Goal: Transaction & Acquisition: Purchase product/service

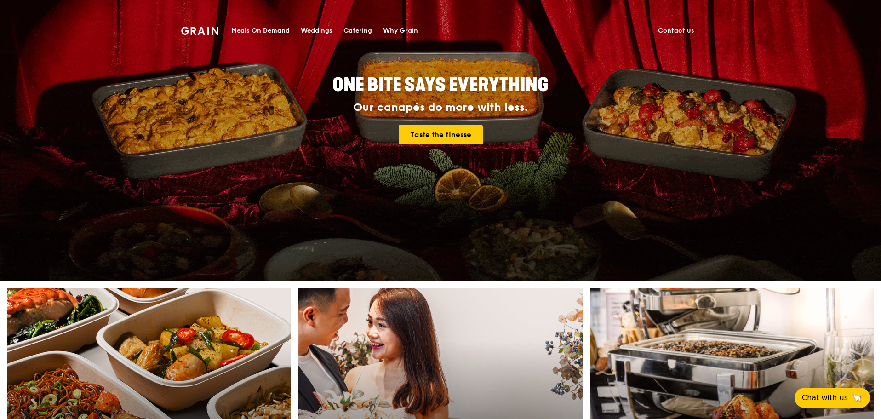
scroll to position [230, 0]
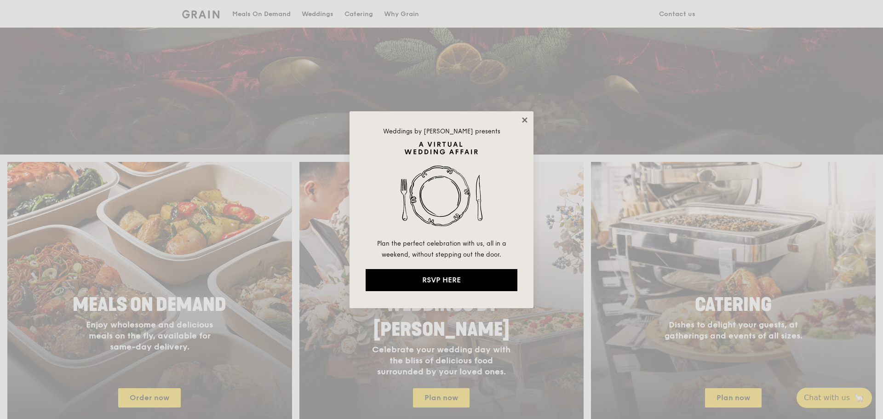
click at [523, 122] on icon at bounding box center [524, 119] width 5 height 5
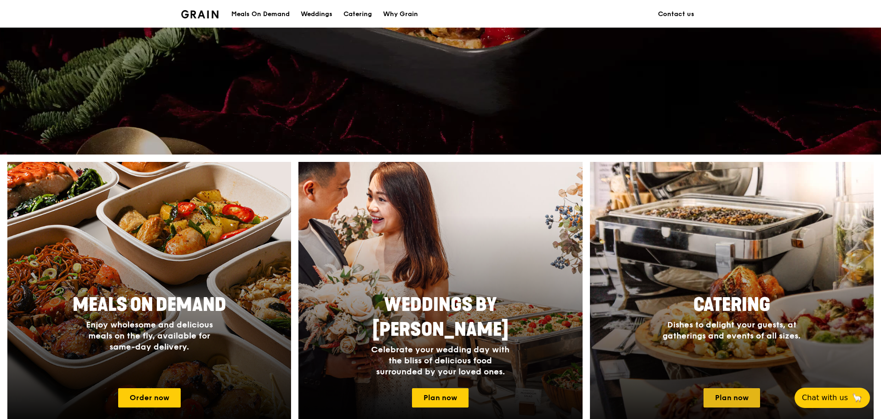
click at [727, 397] on link "Plan now" at bounding box center [732, 397] width 57 height 19
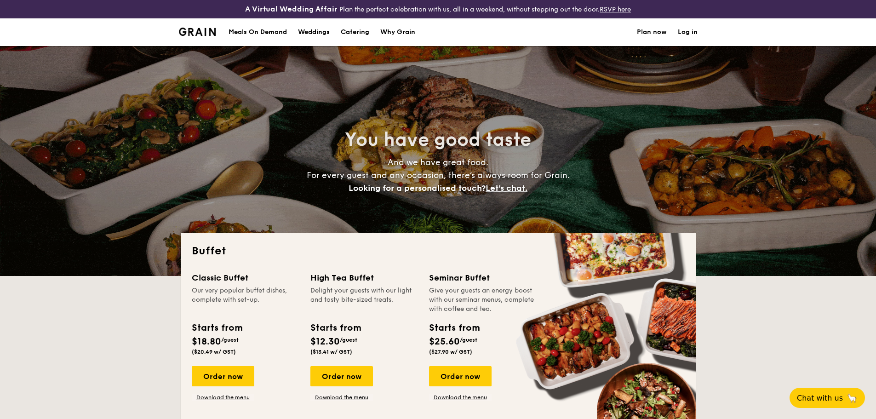
select select
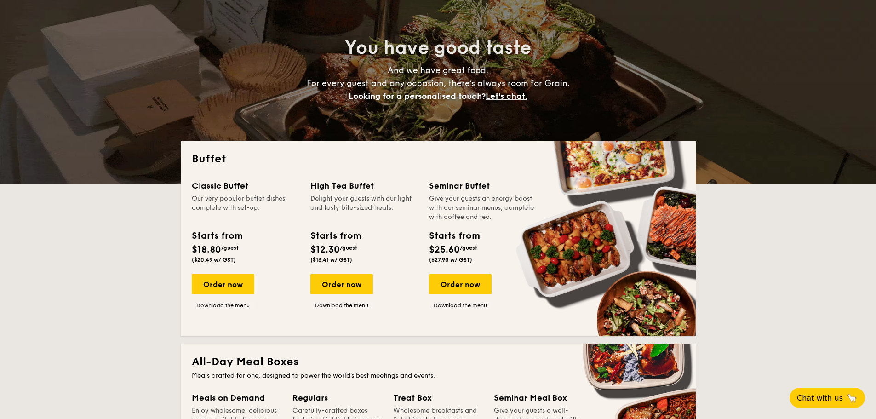
scroll to position [138, 0]
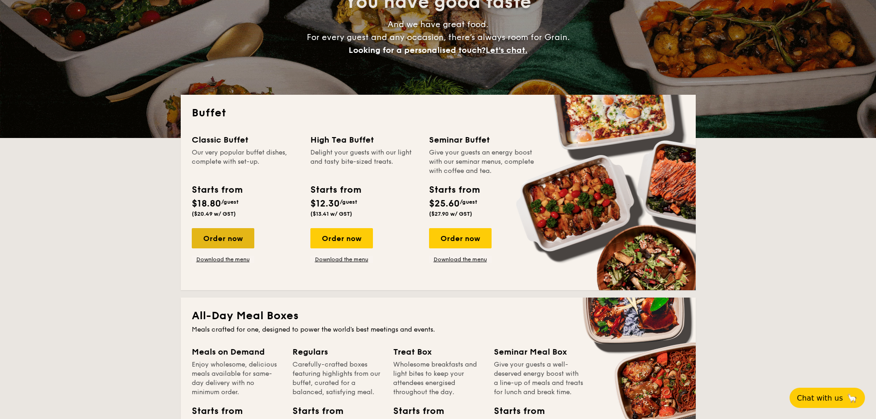
click at [237, 233] on div "Order now" at bounding box center [223, 238] width 63 height 20
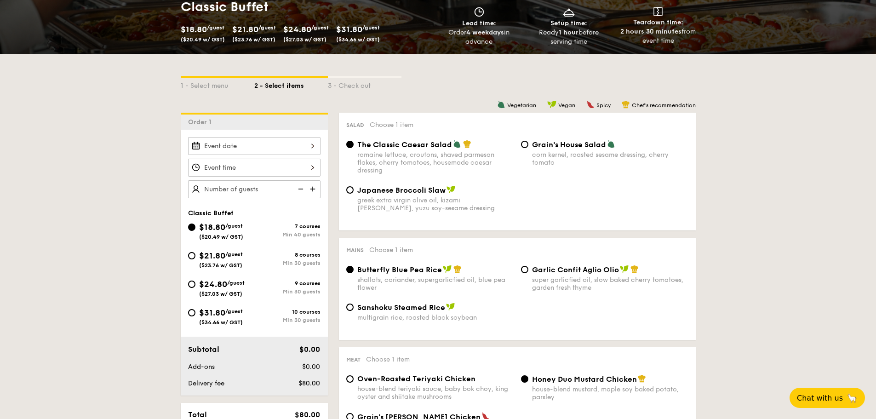
scroll to position [184, 0]
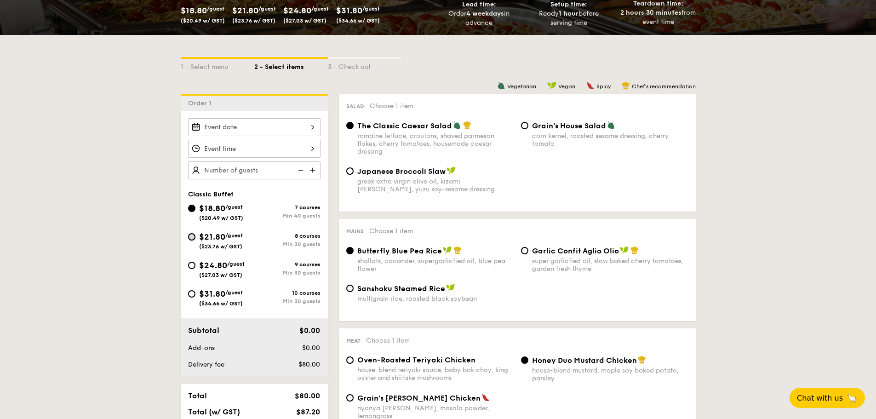
click at [192, 236] on input "$21.80 /guest ($23.76 w/ GST) 8 courses Min 30 guests" at bounding box center [191, 236] width 7 height 7
radio input "true"
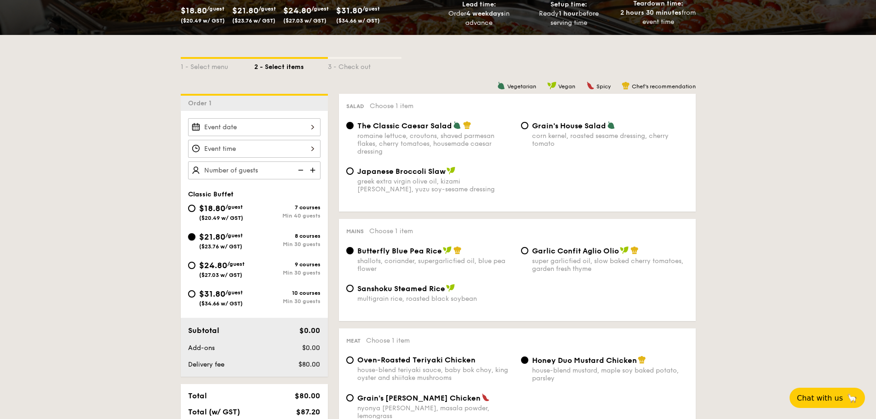
radio input "true"
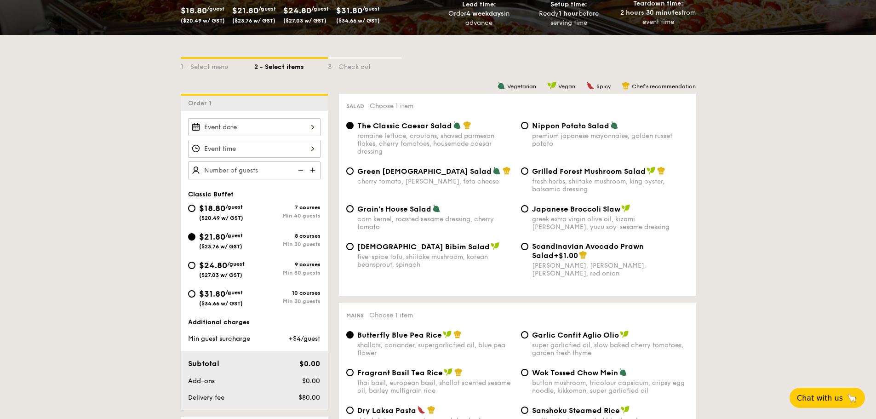
click at [576, 126] on span "Nippon Potato Salad" at bounding box center [570, 125] width 77 height 9
click at [528, 126] on input "Nippon Potato Salad premium japanese mayonnaise, golden russet potato" at bounding box center [524, 125] width 7 height 7
radio input "true"
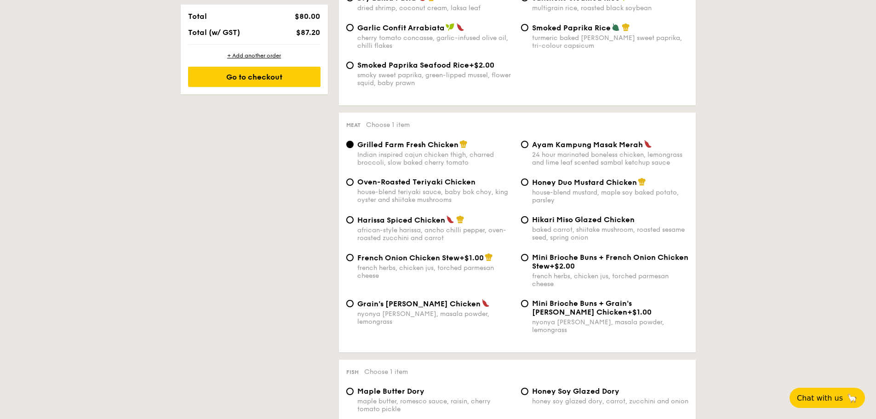
scroll to position [598, 0]
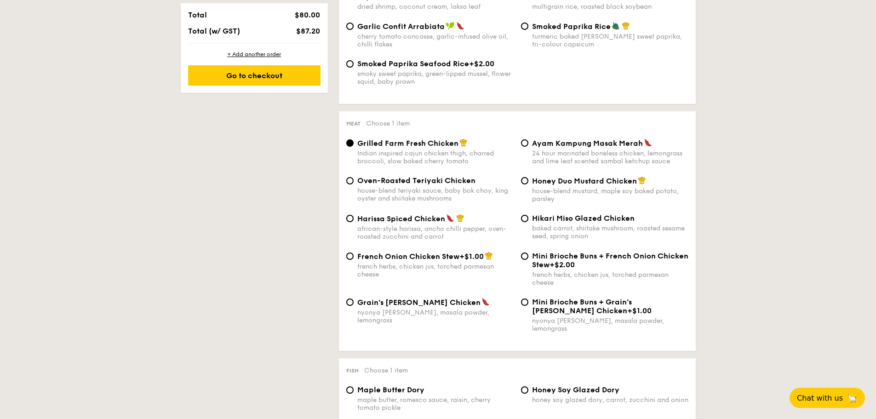
click at [419, 188] on div "house-blend teriyaki sauce, baby bok choy, king oyster and shiitake mushrooms" at bounding box center [435, 195] width 156 height 16
click at [354, 184] on input "Oven-Roasted Teriyaki Chicken house-blend teriyaki sauce, baby bok choy, king o…" at bounding box center [349, 180] width 7 height 7
radio input "true"
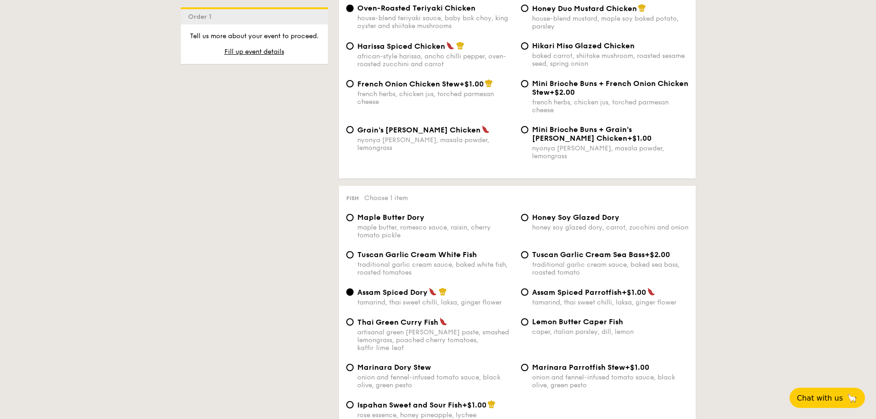
scroll to position [828, 0]
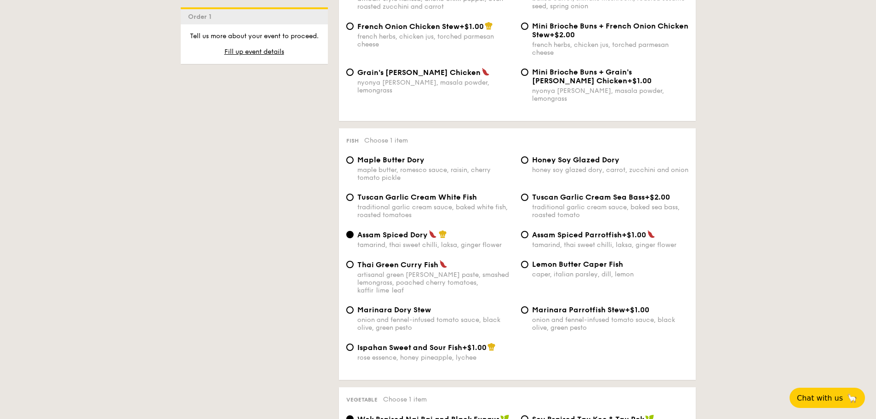
click at [577, 166] on div "honey soy glazed dory, carrot, zucchini and onion" at bounding box center [610, 170] width 156 height 8
click at [528, 161] on input "Honey Soy Glazed Dory honey soy glazed dory, carrot, zucchini and onion" at bounding box center [524, 159] width 7 height 7
radio input "true"
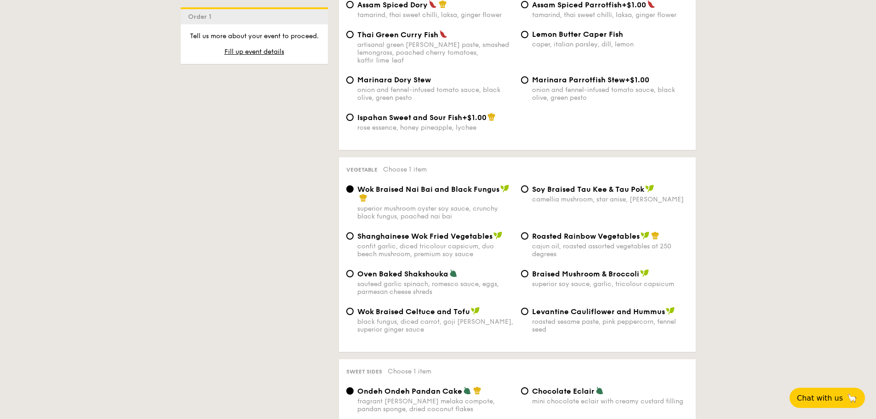
scroll to position [1104, 0]
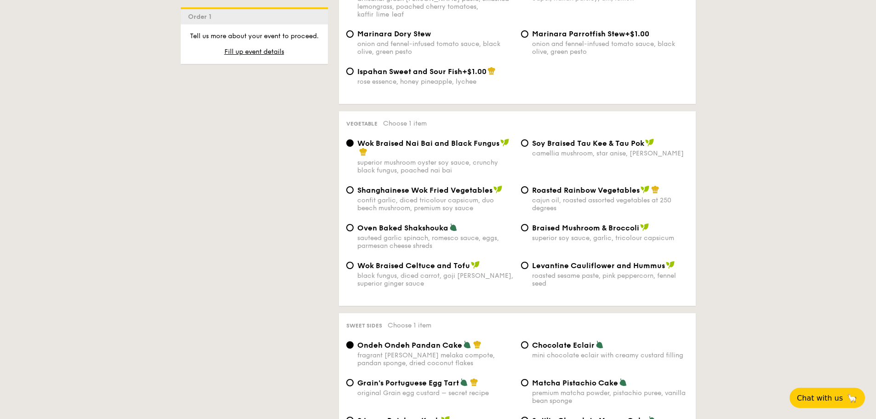
click at [578, 234] on div "superior soy sauce, garlic, tricolour capsicum" at bounding box center [610, 238] width 156 height 8
click at [528, 224] on input "Braised Mushroom & Broccoli superior soy sauce, garlic, tricolour capsicum" at bounding box center [524, 227] width 7 height 7
radio input "true"
click at [589, 196] on div "cajun oil, roasted assorted vegetables at 250 degrees" at bounding box center [610, 204] width 156 height 16
click at [528, 190] on input "Roasted Rainbow Vegetables cajun oil, roasted assorted vegetables at 250 degrees" at bounding box center [524, 189] width 7 height 7
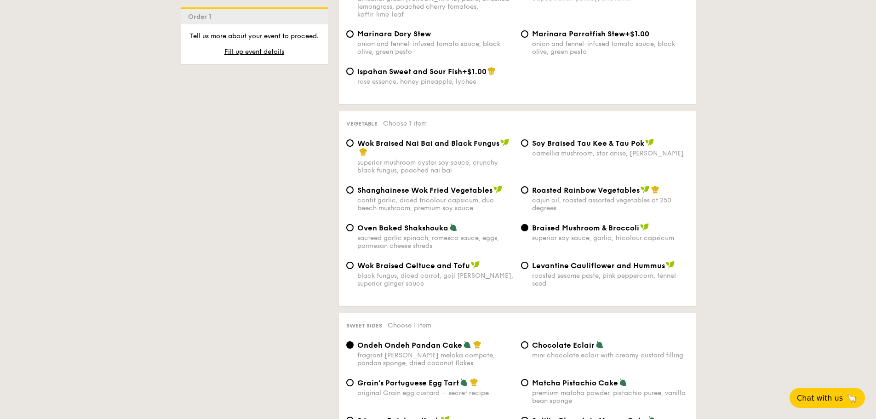
radio input "true"
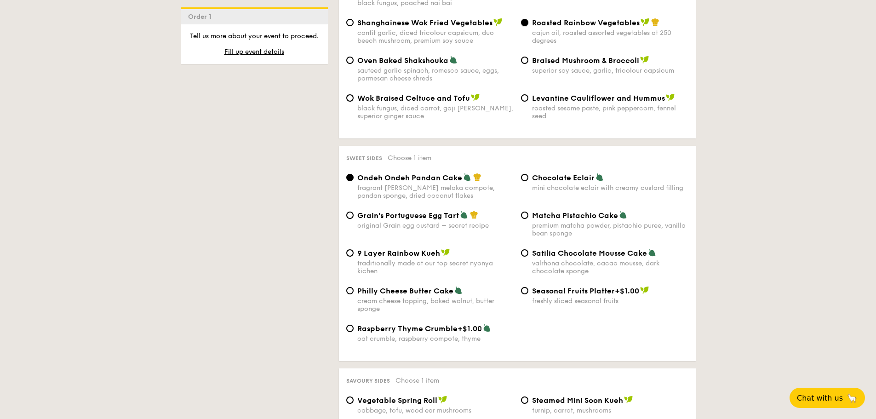
scroll to position [1287, 0]
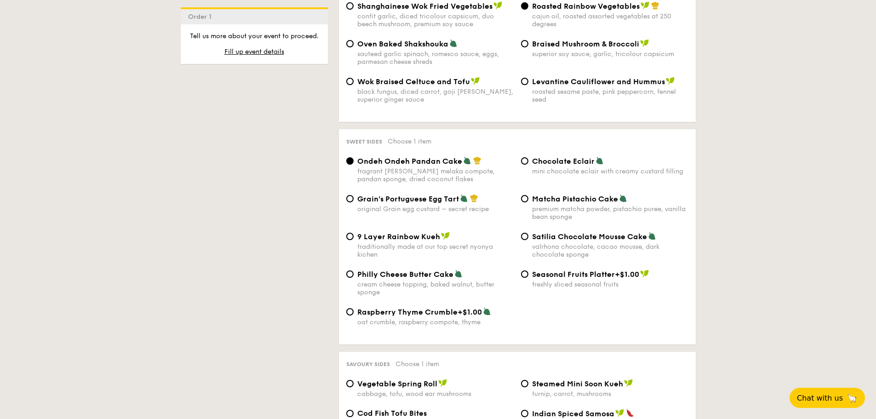
click at [577, 232] on span "Satilia Chocolate Mousse Cake" at bounding box center [589, 236] width 115 height 9
click at [528, 233] on input "Satilia Chocolate Mousse Cake valrhona chocolate, cacao mousse, dark chocolate …" at bounding box center [524, 236] width 7 height 7
radio input "true"
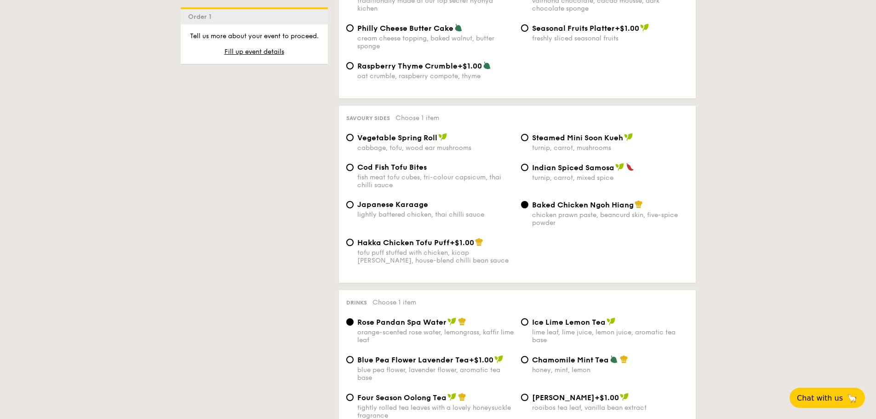
scroll to position [1517, 0]
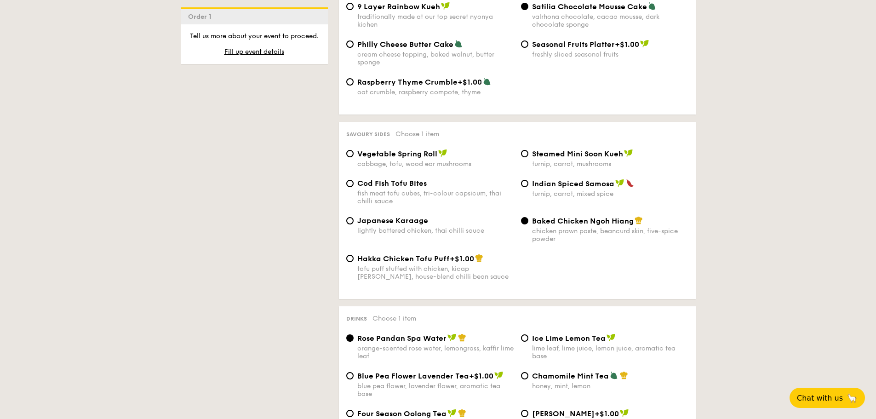
click at [368, 149] on div "Vegetable Spring Roll cabbage, tofu, wood ear mushrooms" at bounding box center [435, 158] width 156 height 19
click at [354, 150] on input "Vegetable Spring Roll cabbage, tofu, wood ear mushrooms" at bounding box center [349, 153] width 7 height 7
radio input "true"
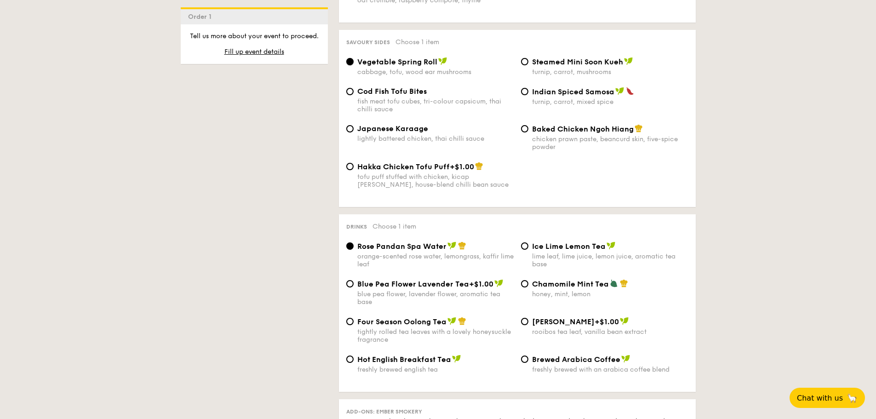
scroll to position [1655, 0]
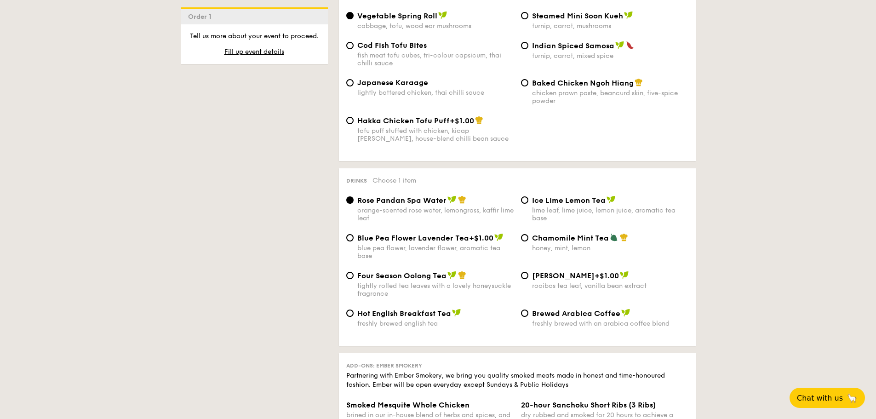
click at [429, 234] on span "Blue Pea Flower Lavender Tea" at bounding box center [413, 238] width 112 height 9
click at [354, 234] on input "Blue Pea Flower Lavender Tea +$1.00 blue pea flower, lavender flower, aromatic …" at bounding box center [349, 237] width 7 height 7
radio input "true"
click at [571, 309] on span "Brewed Arabica Coffee" at bounding box center [576, 313] width 88 height 9
click at [528, 309] on input "Brewed Arabica Coffee freshly brewed with an arabica coffee blend" at bounding box center [524, 312] width 7 height 7
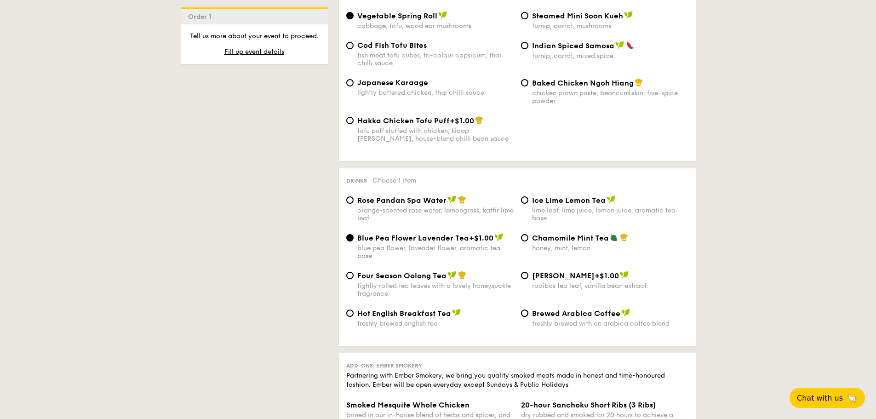
radio input "true"
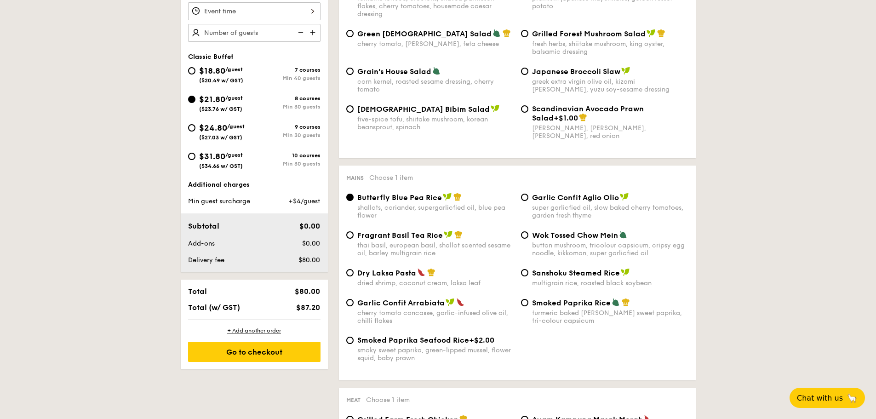
scroll to position [322, 0]
click at [250, 353] on div "Go to checkout" at bounding box center [254, 351] width 132 height 20
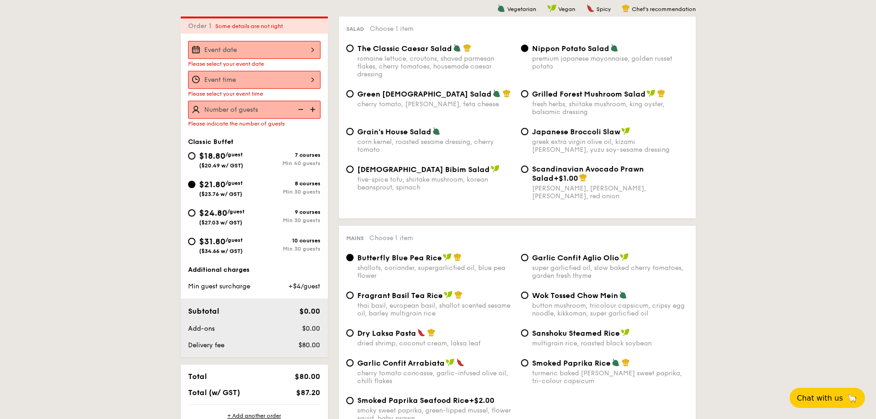
scroll to position [172, 0]
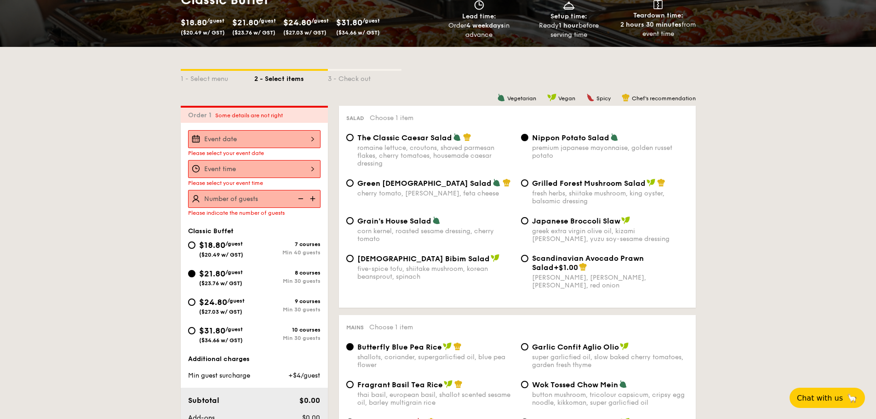
click at [290, 132] on div at bounding box center [254, 139] width 132 height 18
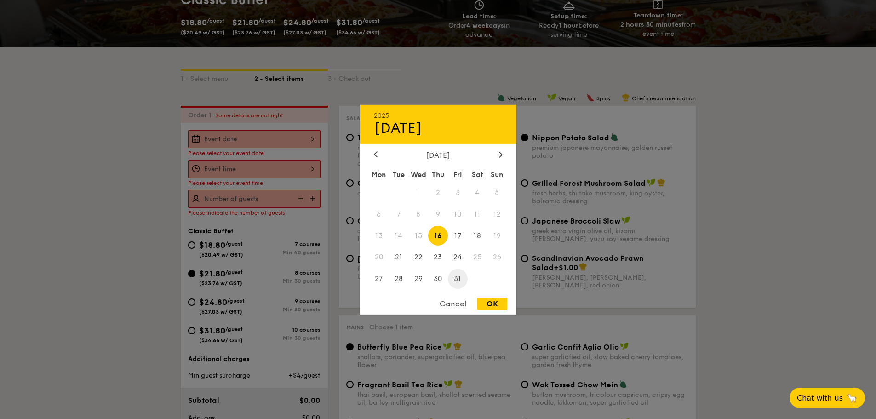
click at [458, 283] on span "31" at bounding box center [458, 279] width 20 height 20
click at [421, 281] on span "29" at bounding box center [418, 279] width 20 height 20
click at [496, 303] on div "OK" at bounding box center [492, 303] width 30 height 12
type input "Oct 29, 2025"
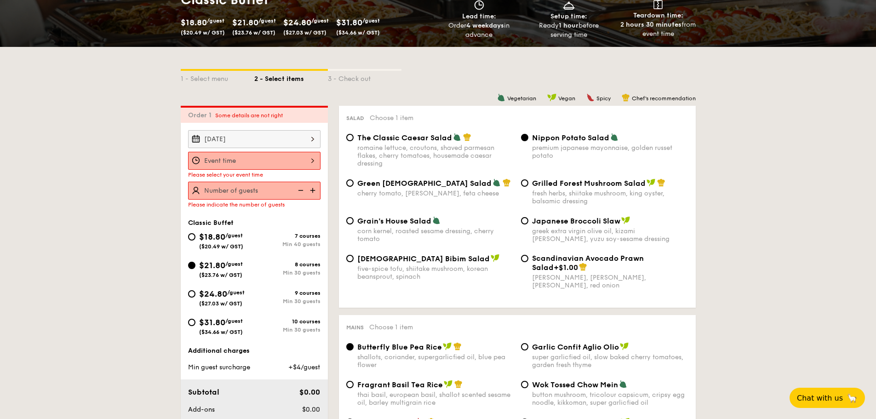
click at [285, 160] on div at bounding box center [254, 161] width 132 height 18
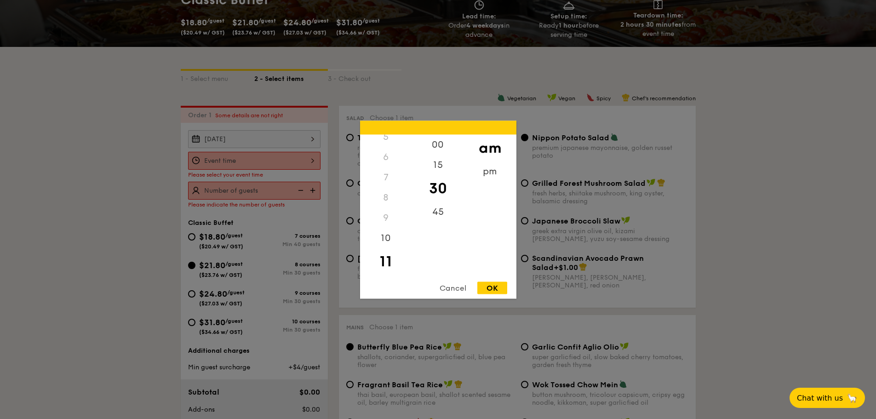
scroll to position [109, 0]
click at [502, 288] on div "OK" at bounding box center [492, 287] width 30 height 12
type input "11:30AM"
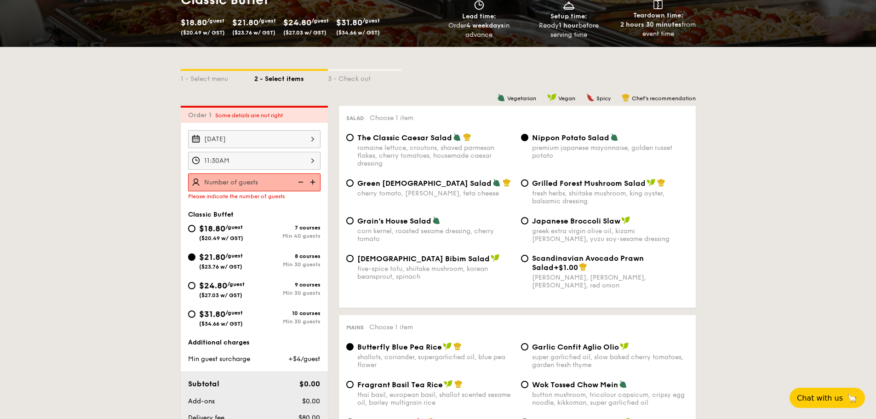
click at [313, 180] on img at bounding box center [314, 181] width 14 height 17
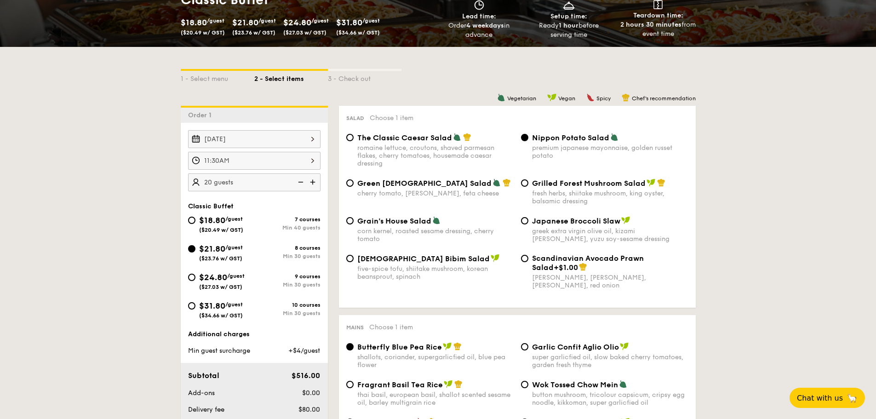
click at [313, 180] on img at bounding box center [314, 181] width 14 height 17
click at [303, 180] on img at bounding box center [300, 181] width 14 height 17
type input "20 guests"
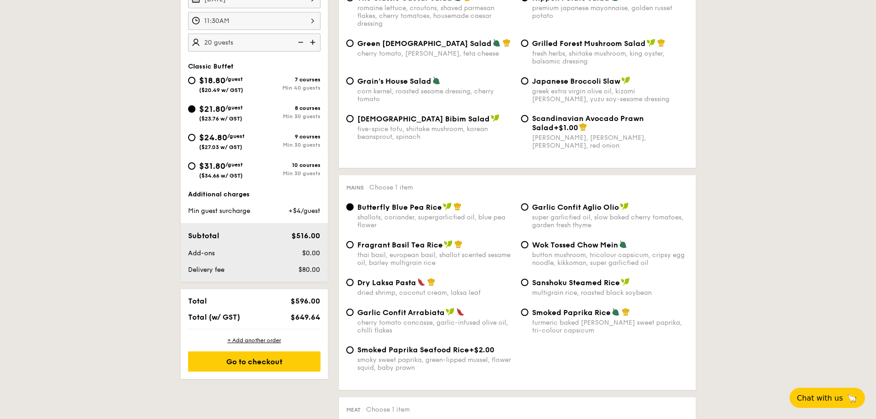
scroll to position [540, 0]
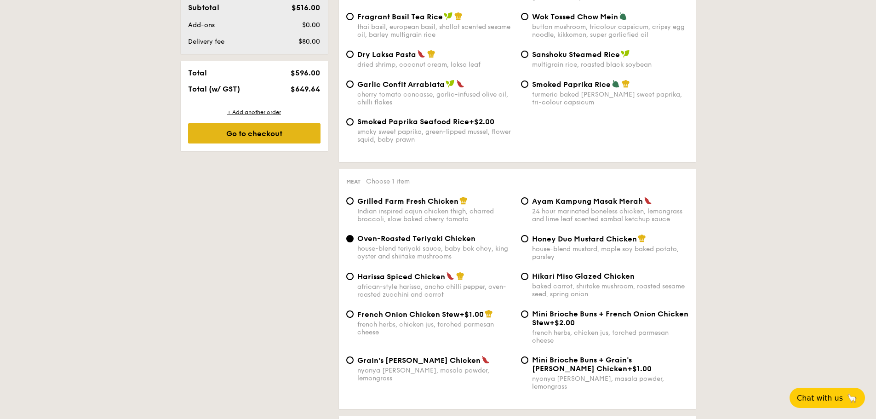
click at [266, 139] on div "Go to checkout" at bounding box center [254, 133] width 132 height 20
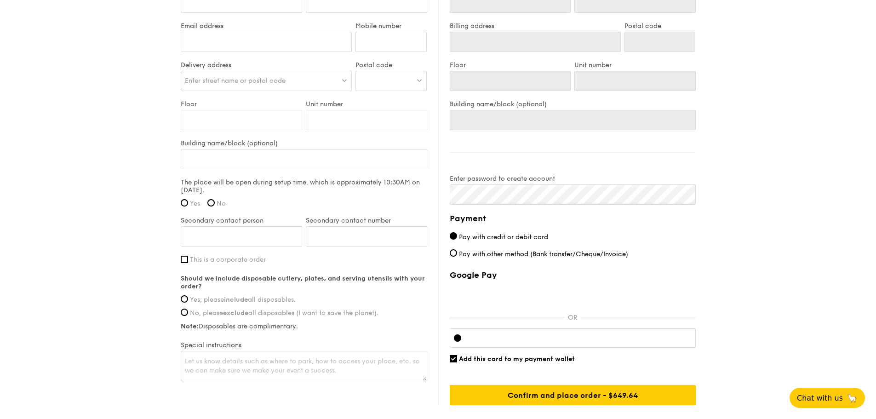
scroll to position [598, 0]
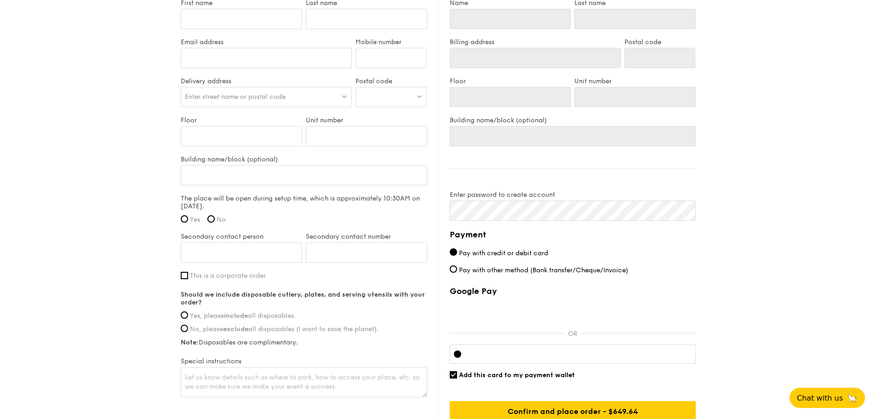
click at [378, 97] on div at bounding box center [390, 97] width 71 height 20
click at [406, 99] on input "search" at bounding box center [391, 97] width 70 height 20
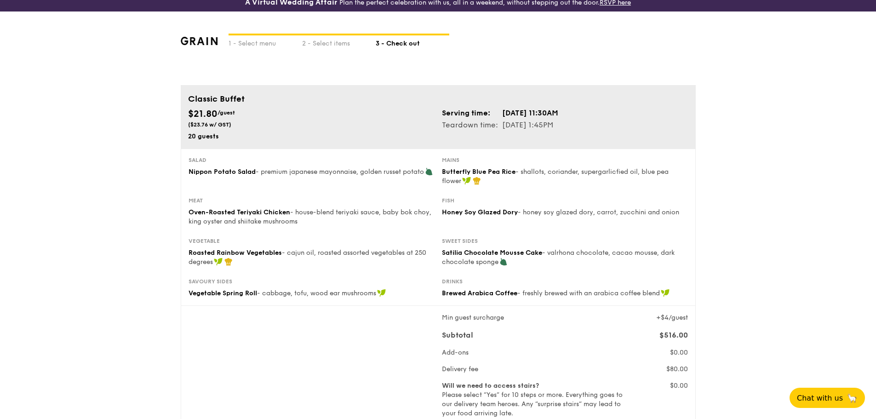
scroll to position [0, 0]
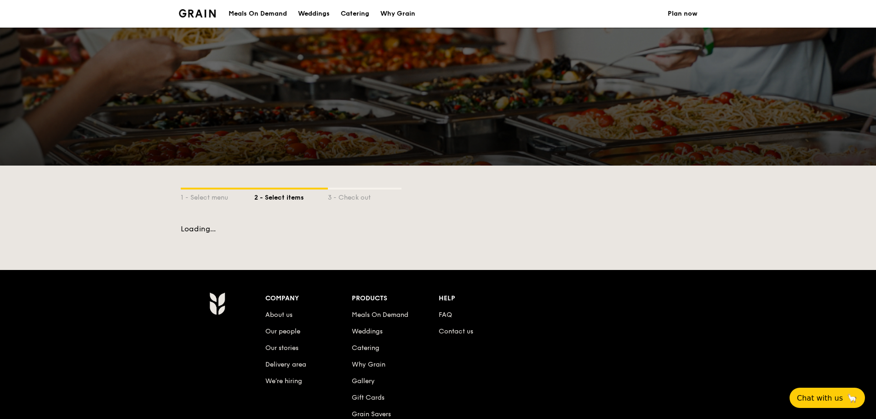
scroll to position [130, 0]
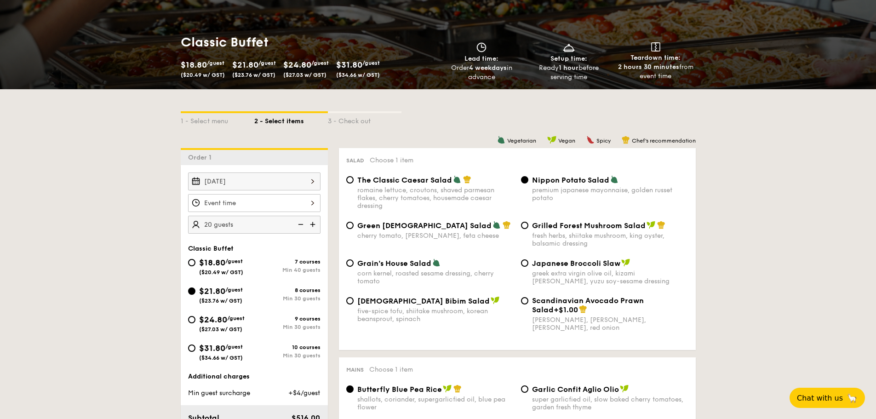
click at [312, 226] on img at bounding box center [314, 224] width 14 height 17
type input "30 guests"
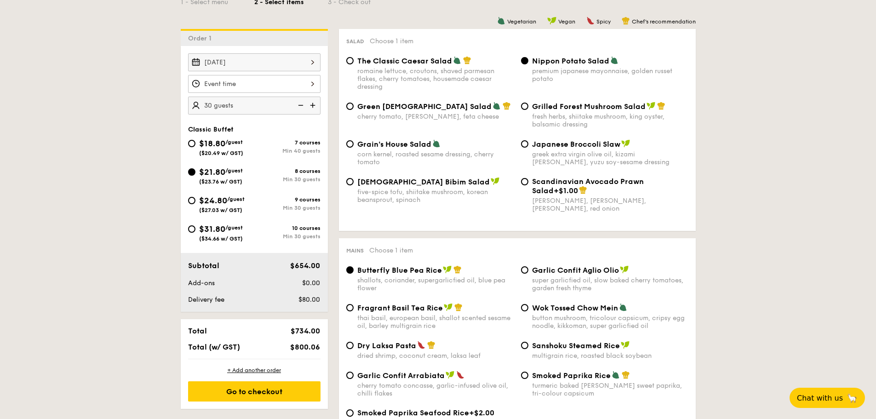
scroll to position [268, 0]
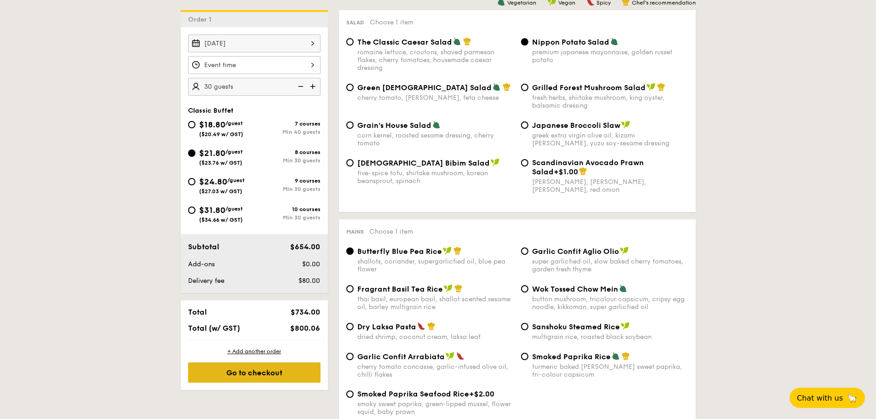
click at [233, 378] on div "Go to checkout" at bounding box center [254, 372] width 132 height 20
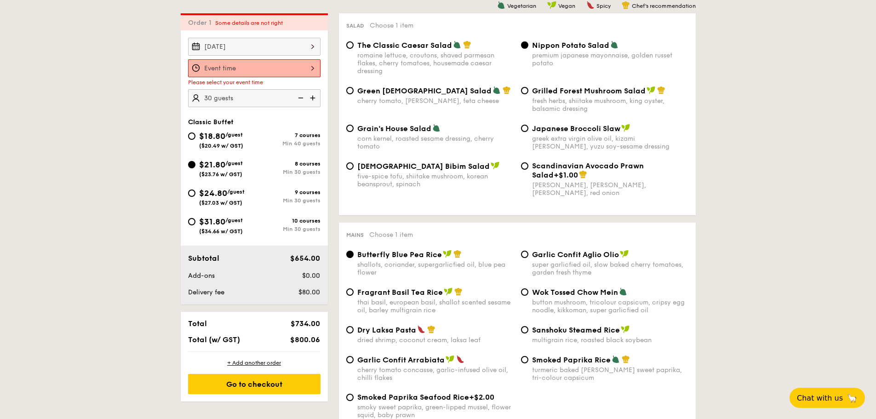
scroll to position [264, 0]
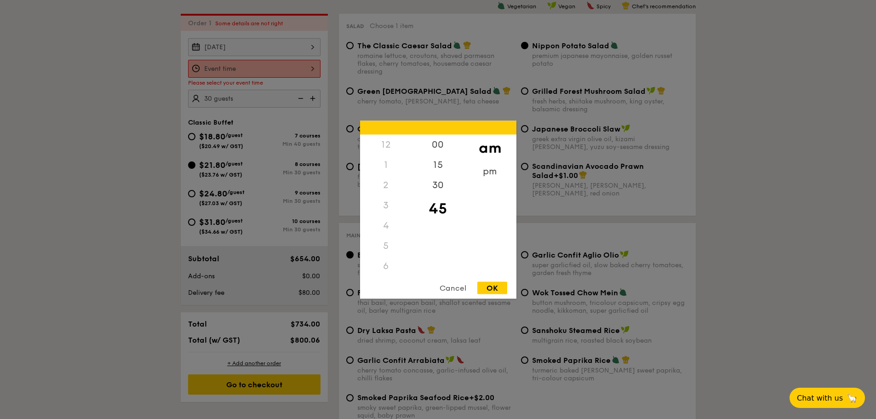
click at [244, 66] on div "12 1 2 3 4 5 6 7 8 9 10 11 00 15 30 45 am pm Cancel OK" at bounding box center [254, 69] width 132 height 18
click at [493, 289] on div "OK" at bounding box center [492, 287] width 30 height 12
type input "11:45AM"
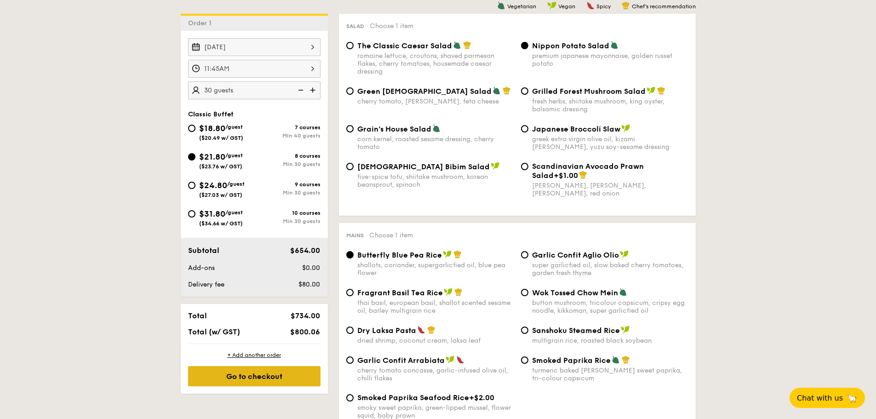
click at [237, 368] on div "Go to checkout" at bounding box center [254, 376] width 132 height 20
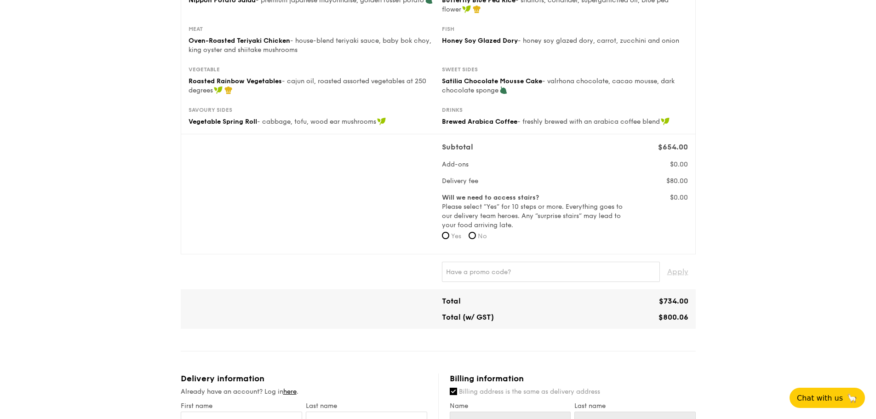
scroll to position [184, 0]
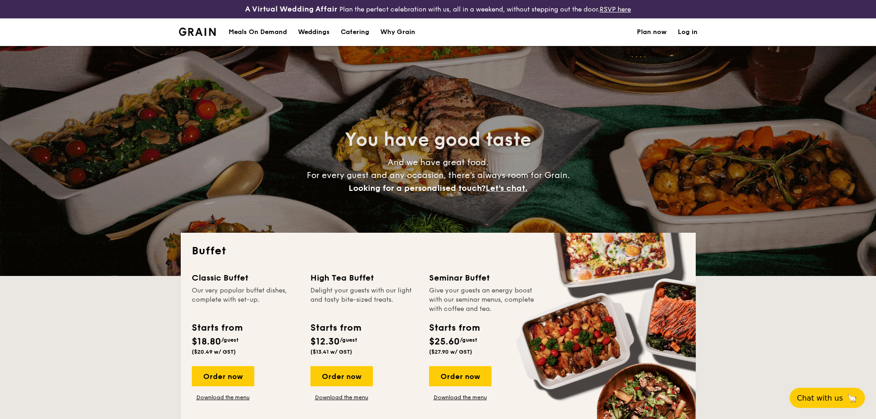
select select
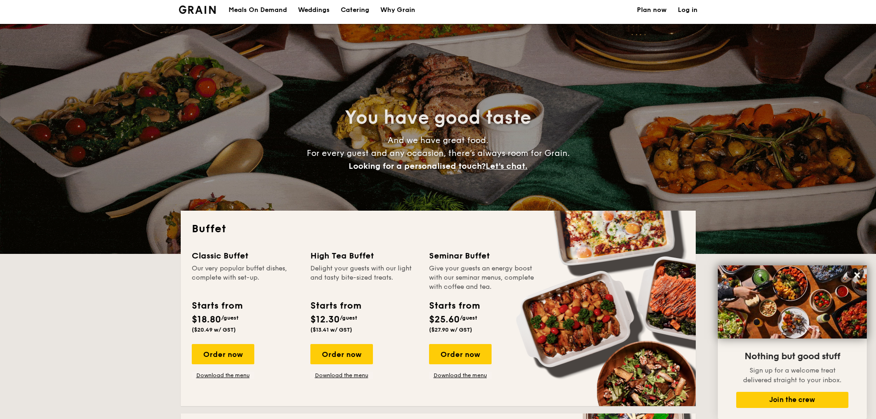
scroll to position [22, 0]
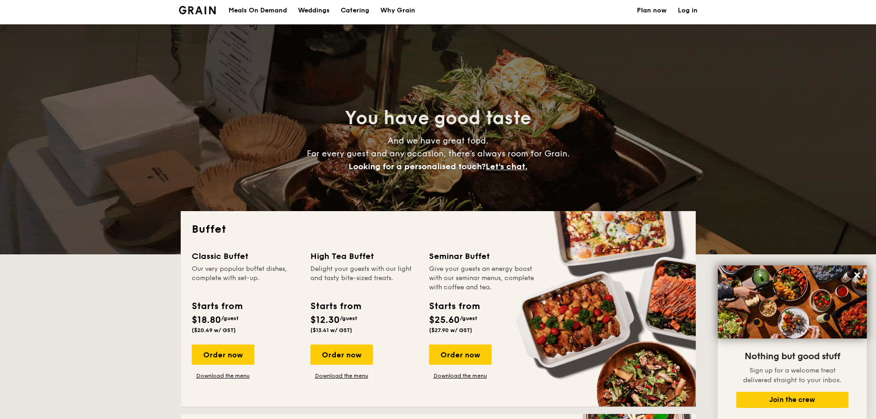
drag, startPoint x: 211, startPoint y: 360, endPoint x: 272, endPoint y: 276, distance: 103.6
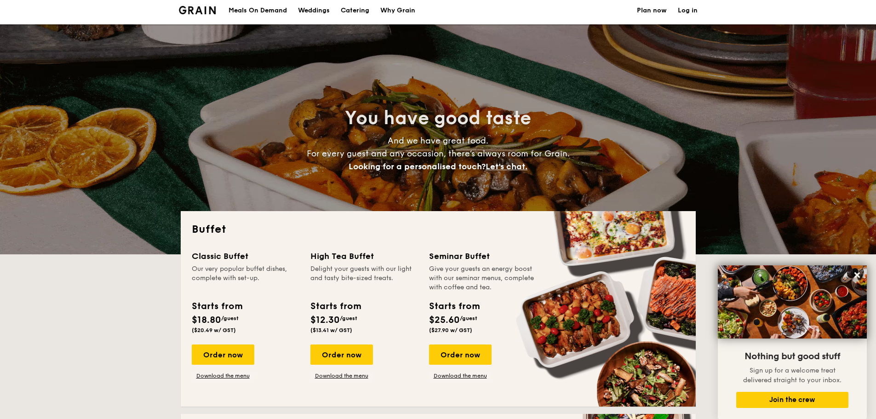
click at [211, 360] on div "Order now" at bounding box center [223, 354] width 63 height 20
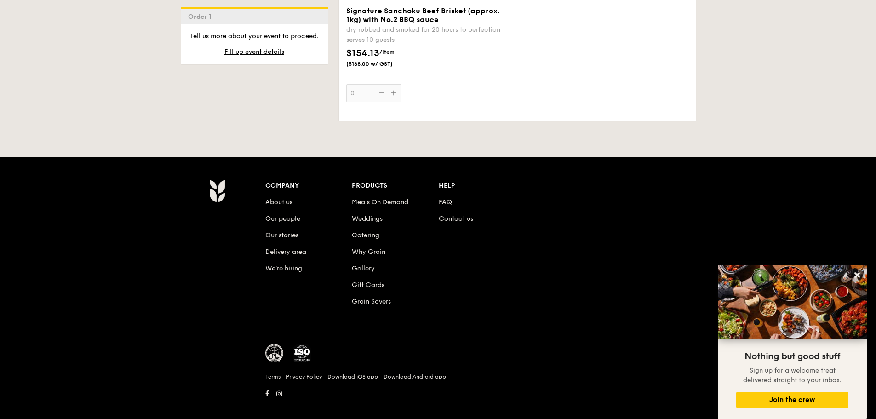
scroll to position [1257, 0]
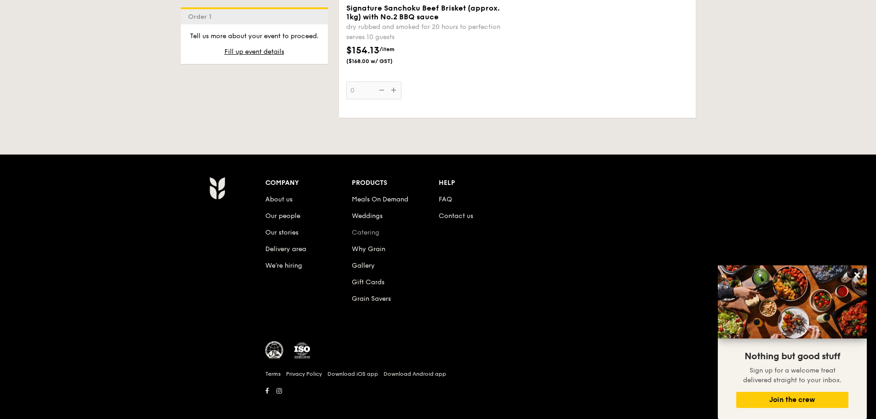
click at [366, 229] on link "Catering" at bounding box center [366, 233] width 28 height 8
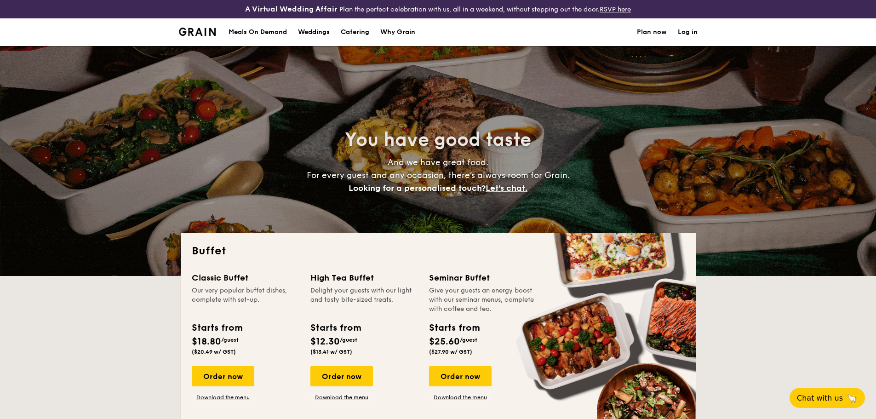
select select
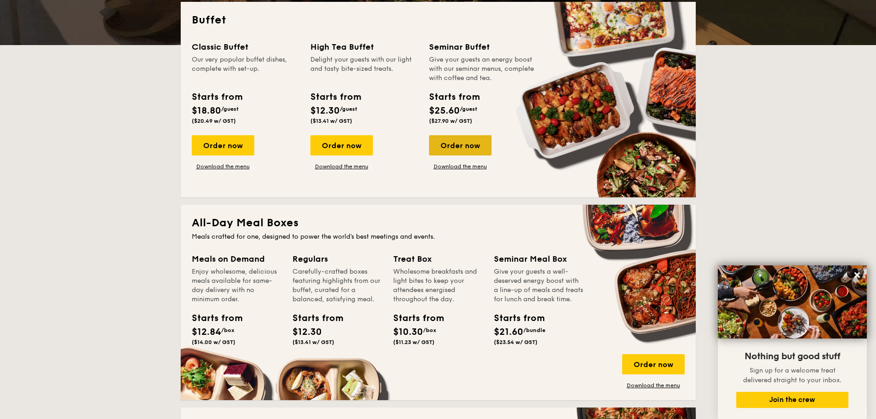
scroll to position [230, 0]
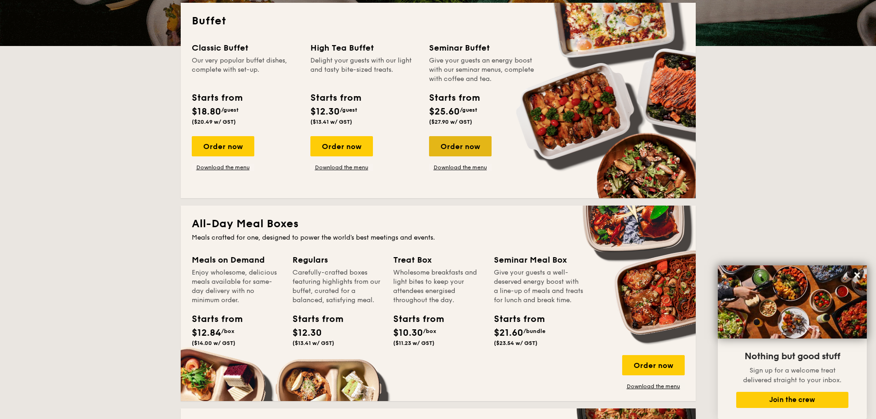
click at [470, 151] on div "Order now" at bounding box center [460, 146] width 63 height 20
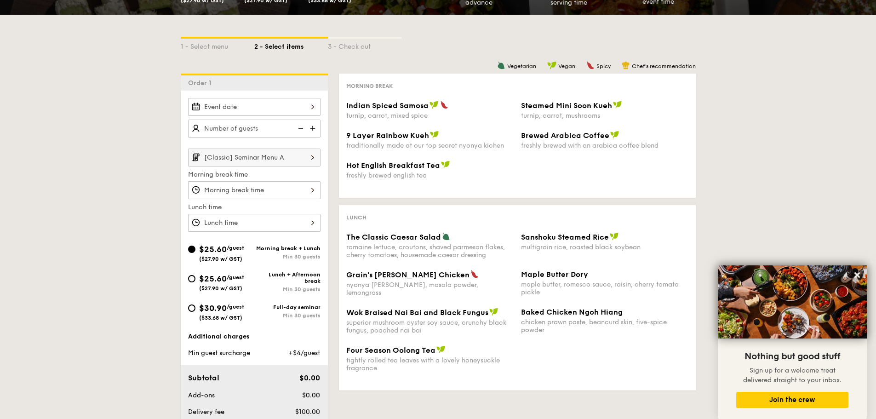
scroll to position [184, 0]
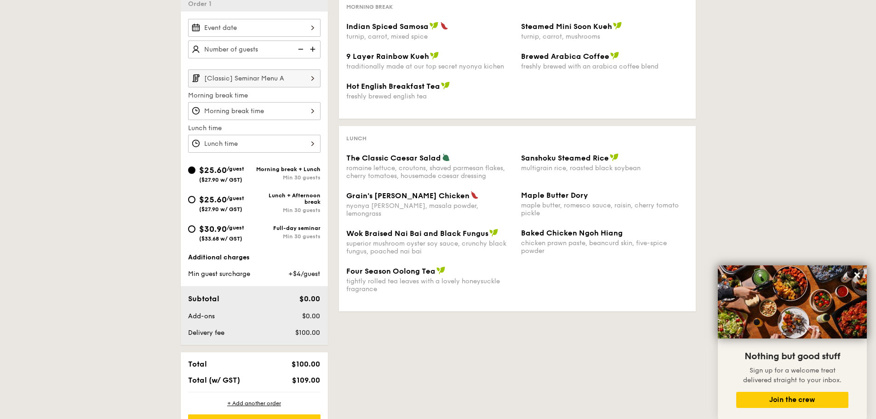
select select
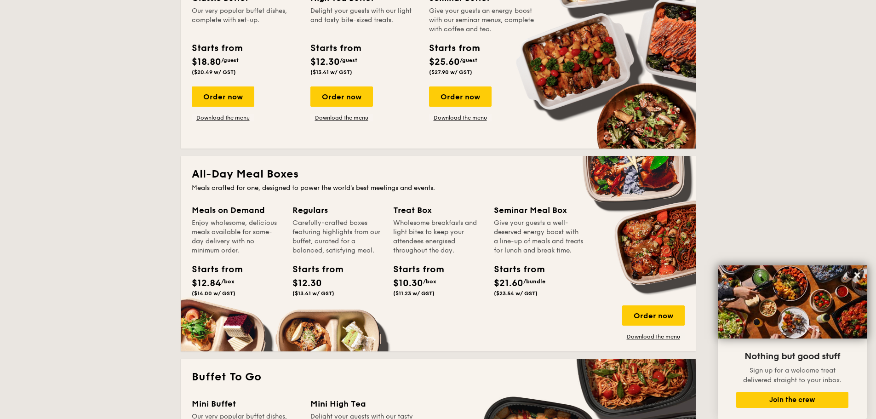
scroll to position [202, 0]
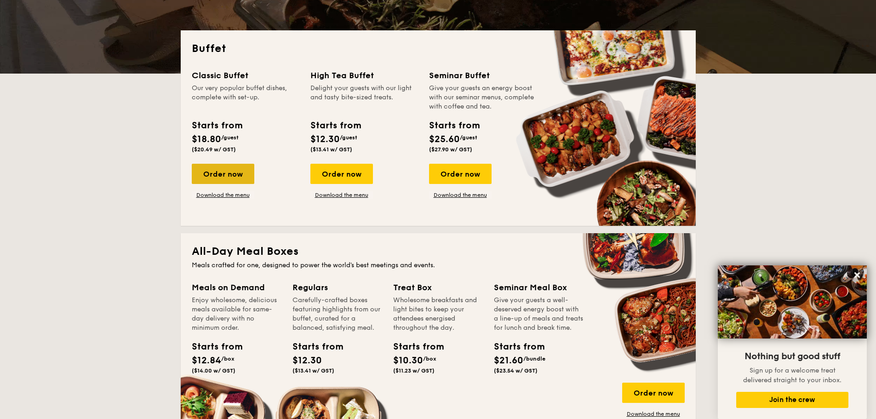
click at [213, 178] on div "Order now" at bounding box center [223, 174] width 63 height 20
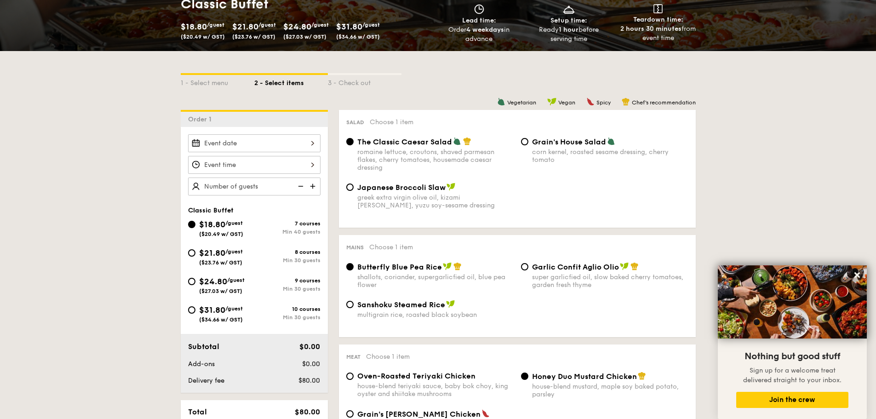
scroll to position [184, 0]
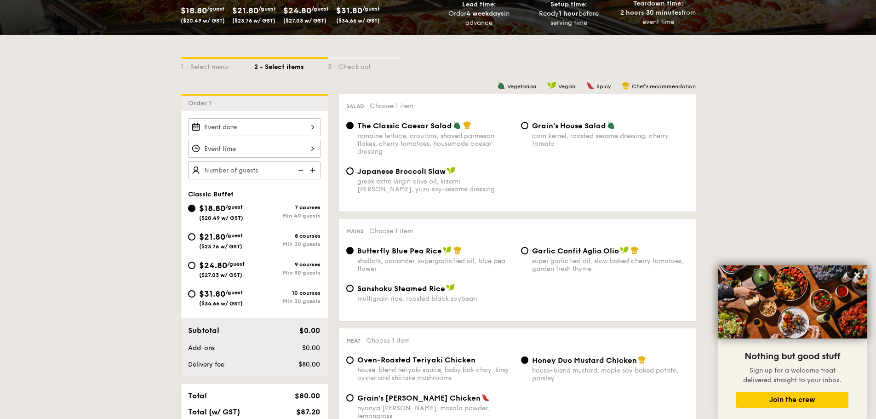
click at [221, 231] on div "$21.80 /guest ($23.76 w/ GST)" at bounding box center [221, 239] width 44 height 19
click at [195, 233] on input "$21.80 /guest ($23.76 w/ GST) 8 courses Min 30 guests" at bounding box center [191, 236] width 7 height 7
radio input "true"
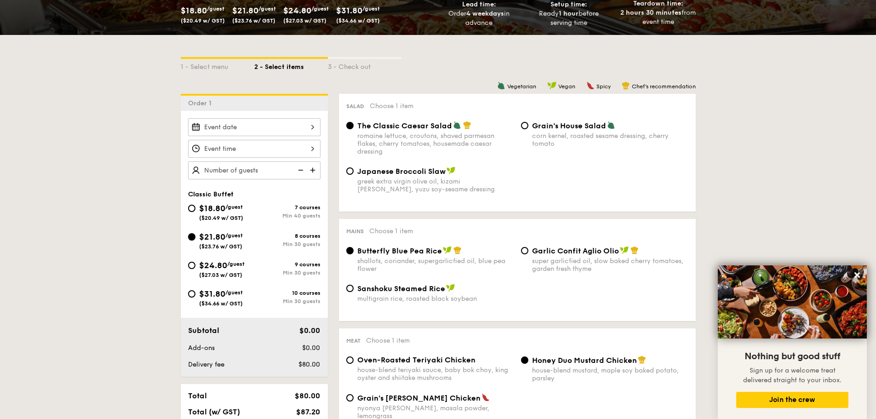
radio input "true"
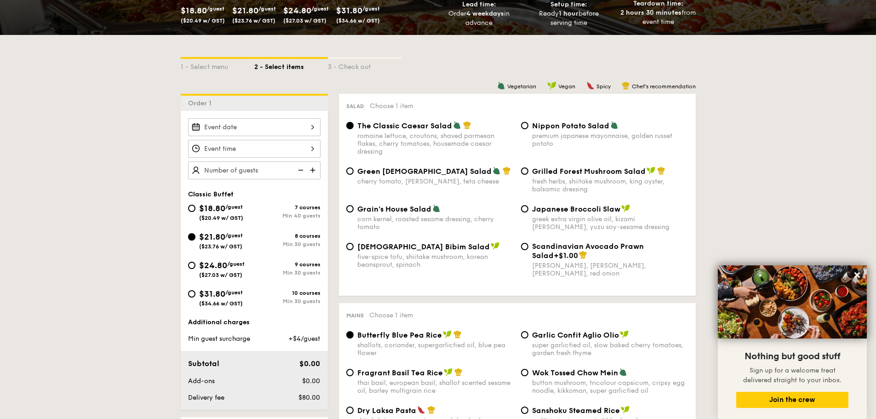
scroll to position [230, 0]
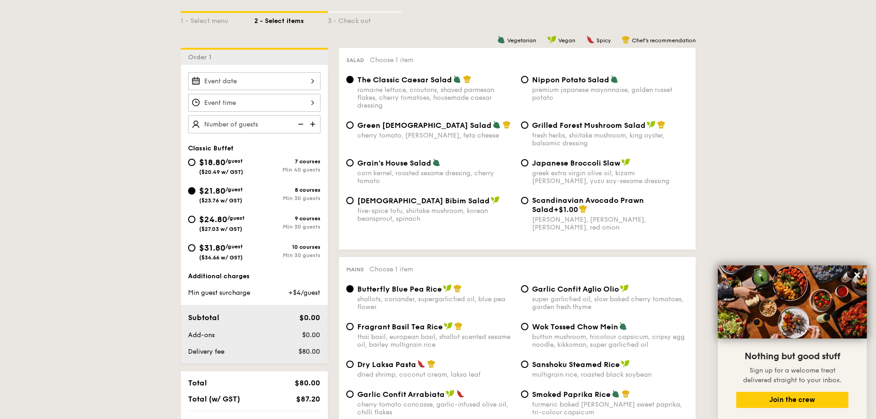
click at [217, 224] on span "$24.80" at bounding box center [213, 219] width 28 height 10
click at [195, 223] on input "$24.80 /guest ($27.03 w/ GST) 9 courses Min 30 guests" at bounding box center [191, 219] width 7 height 7
radio input "true"
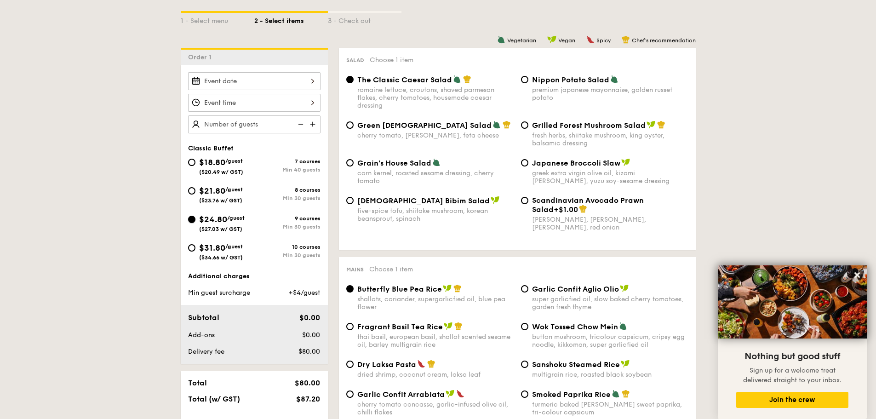
radio input "true"
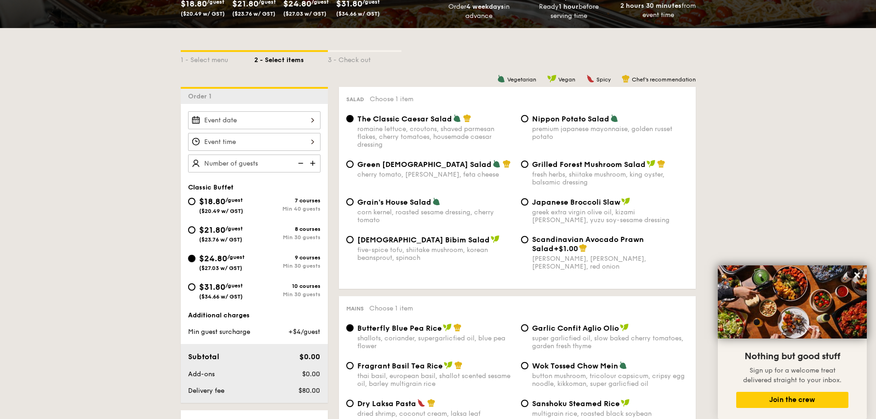
scroll to position [184, 0]
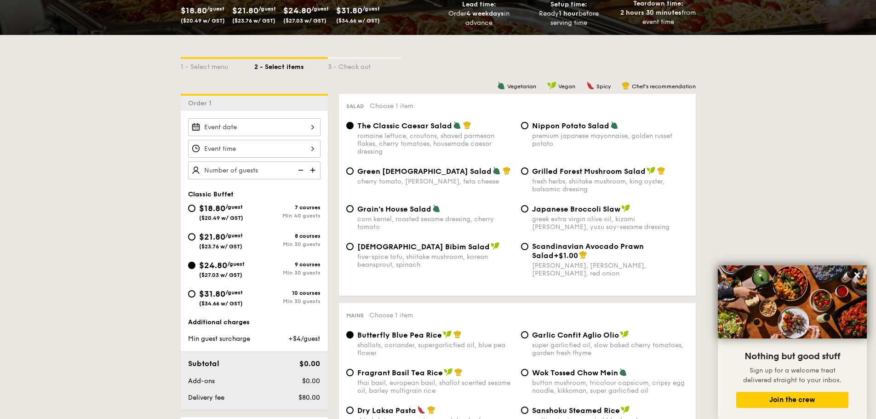
click at [572, 131] on div "Nippon Potato Salad premium japanese mayonnaise, golden russet potato" at bounding box center [610, 134] width 156 height 27
click at [528, 129] on input "Nippon Potato Salad premium japanese mayonnaise, golden russet potato" at bounding box center [524, 125] width 7 height 7
radio input "true"
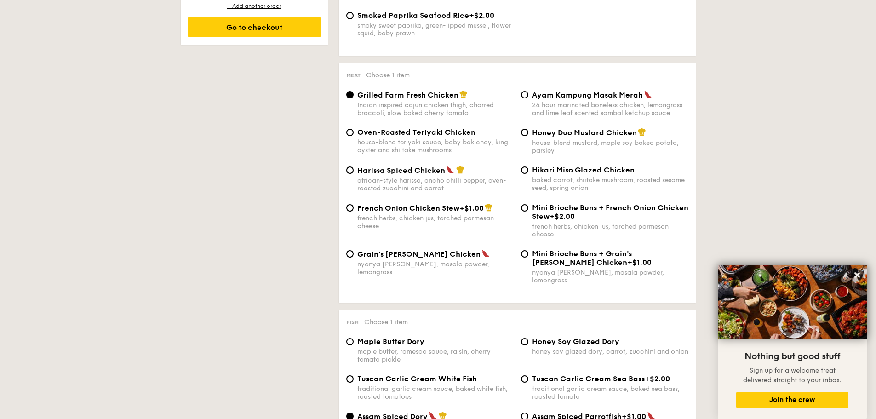
scroll to position [644, 0]
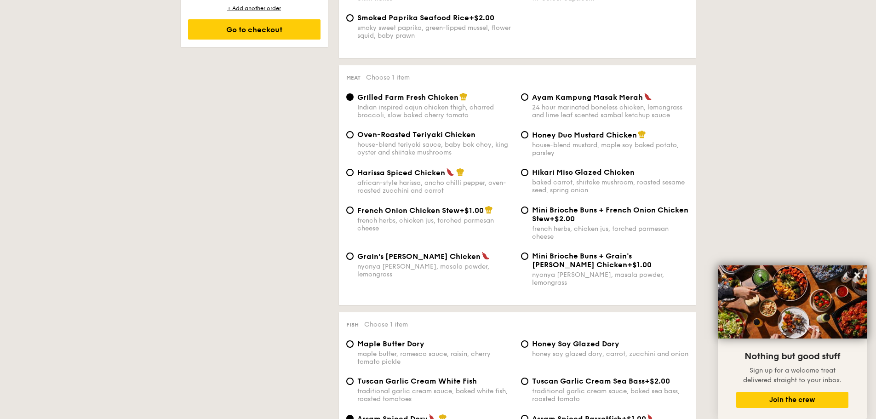
click at [403, 148] on div "house-blend teriyaki sauce, baby bok choy, king oyster and shiitake mushrooms" at bounding box center [435, 149] width 156 height 16
click at [354, 138] on input "Oven-Roasted Teriyaki Chicken house-blend teriyaki sauce, baby bok choy, king o…" at bounding box center [349, 134] width 7 height 7
radio input "true"
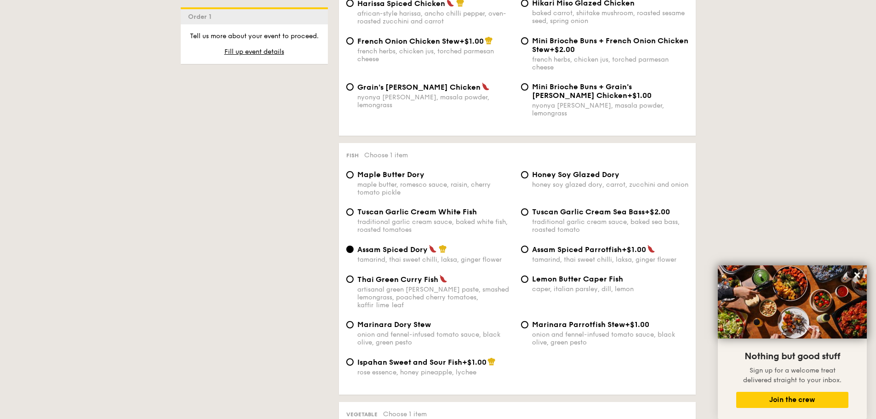
scroll to position [828, 0]
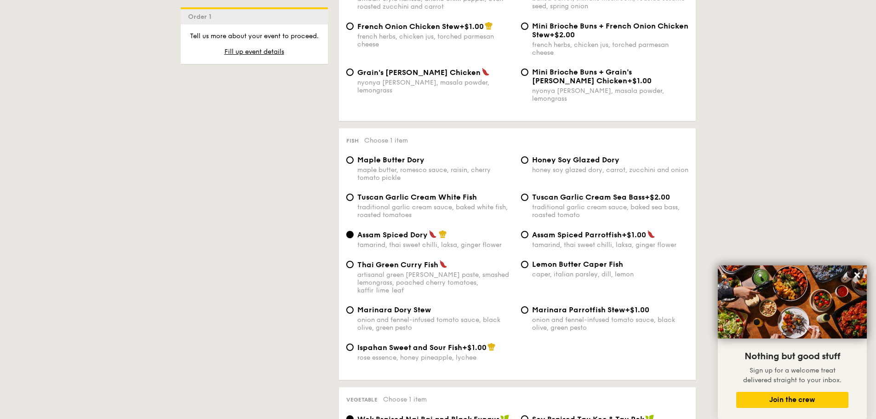
click at [458, 193] on span "Tuscan Garlic Cream White Fish" at bounding box center [417, 197] width 120 height 9
click at [354, 194] on input "Tuscan Garlic Cream White Fish traditional garlic cream sauce, baked white fish…" at bounding box center [349, 197] width 7 height 7
radio input "true"
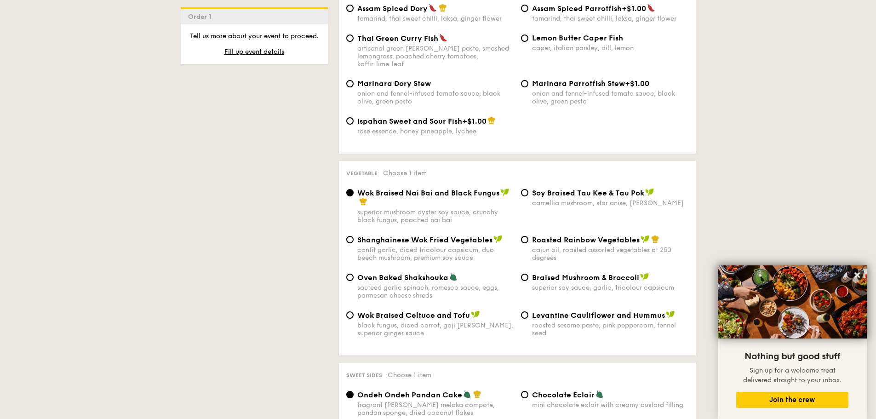
scroll to position [1058, 0]
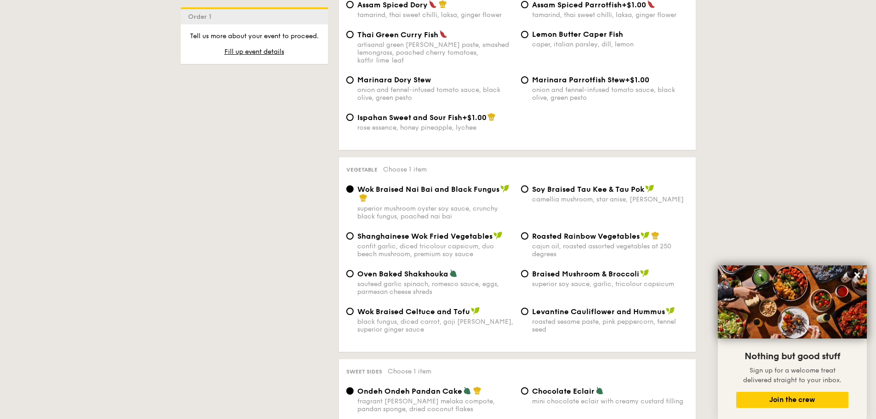
click at [571, 318] on div "roasted sesame paste, pink peppercorn, fennel seed" at bounding box center [610, 326] width 156 height 16
click at [528, 308] on input "Levantine Cauliflower and Hummus roasted sesame paste, pink peppercorn, fennel …" at bounding box center [524, 311] width 7 height 7
radio input "true"
click at [400, 269] on span "Oven Baked Shakshouka" at bounding box center [402, 273] width 91 height 9
click at [354, 270] on input "Oven Baked Shakshouka sauteed garlic spinach, romesco sauce, eggs, parmesan che…" at bounding box center [349, 273] width 7 height 7
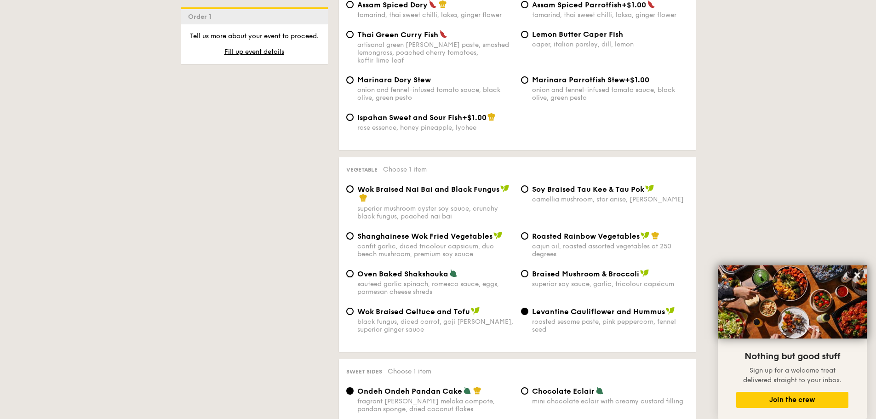
radio input "true"
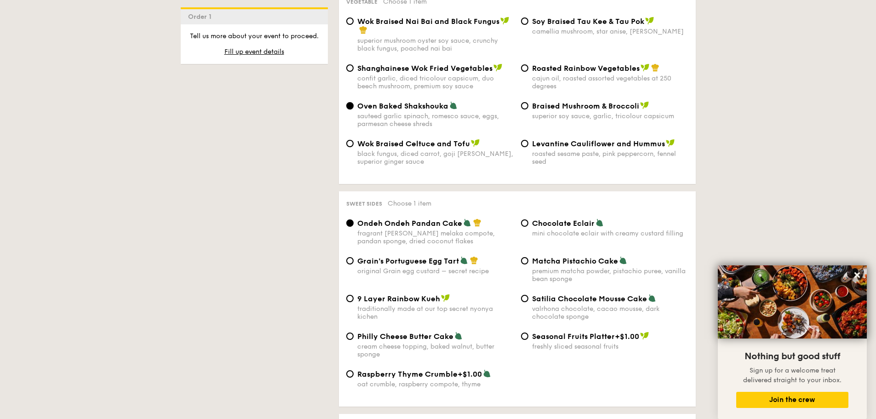
scroll to position [1241, 0]
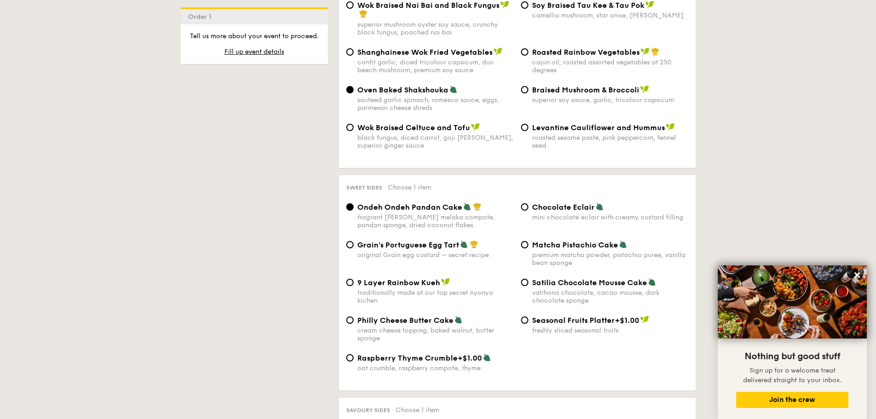
click at [584, 278] on div "Satilia Chocolate Mousse Cake valrhona chocolate, cacao mousse, dark chocolate …" at bounding box center [610, 291] width 156 height 27
click at [528, 279] on input "Satilia Chocolate Mousse Cake valrhona chocolate, cacao mousse, dark chocolate …" at bounding box center [524, 282] width 7 height 7
radio input "true"
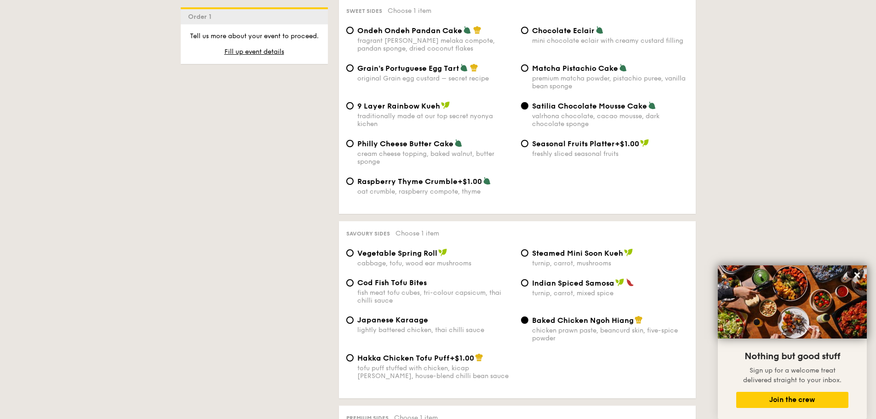
scroll to position [1471, 0]
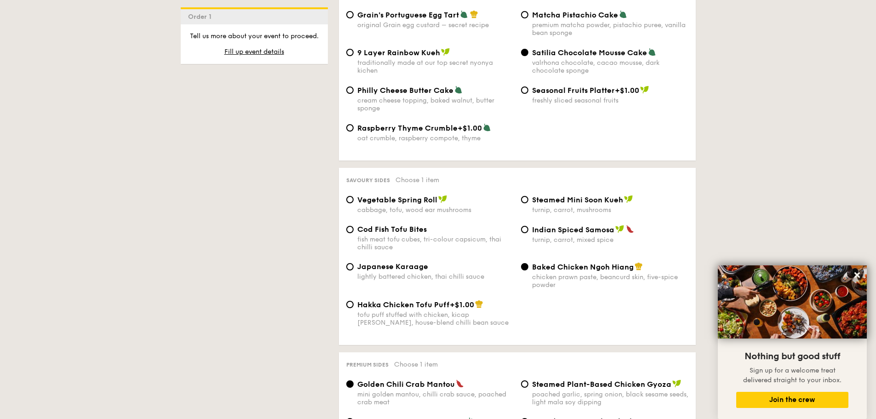
click at [396, 195] on span "Vegetable Spring Roll" at bounding box center [397, 199] width 80 height 9
click at [354, 196] on input "Vegetable Spring Roll cabbage, tofu, wood ear mushrooms" at bounding box center [349, 199] width 7 height 7
radio input "true"
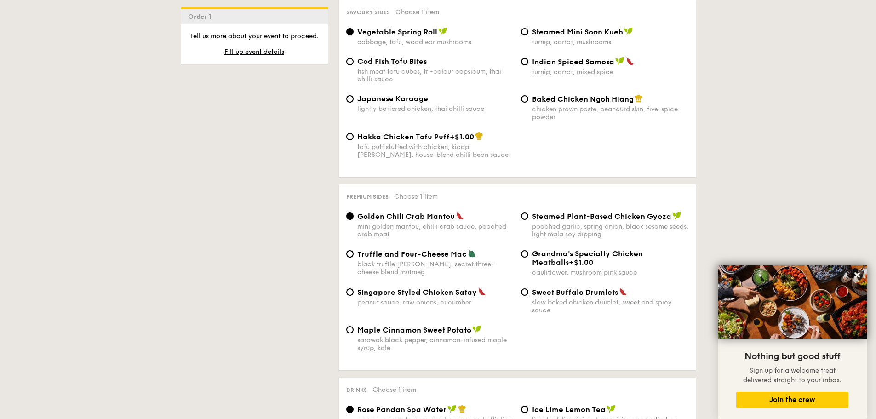
scroll to position [1655, 0]
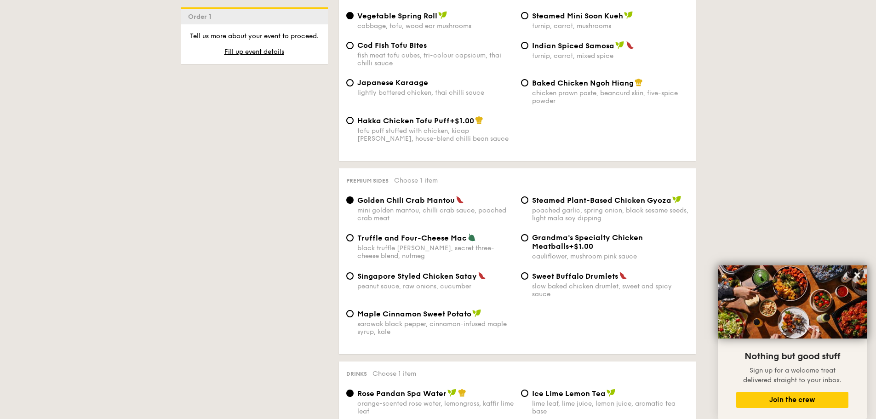
click at [611, 195] on div "Steamed Plant-Based Chicken Gyoza poached garlic, spring onion, black sesame se…" at bounding box center [610, 208] width 156 height 27
click at [528, 196] on input "Steamed Plant-Based Chicken Gyoza poached garlic, spring onion, black sesame se…" at bounding box center [524, 199] width 7 height 7
radio input "true"
click at [396, 309] on span "Maple Cinnamon Sweet Potato" at bounding box center [414, 313] width 114 height 9
click at [354, 310] on input "Maple Cinnamon Sweet Potato sarawak black pepper, cinnamon-infused maple syrup,…" at bounding box center [349, 313] width 7 height 7
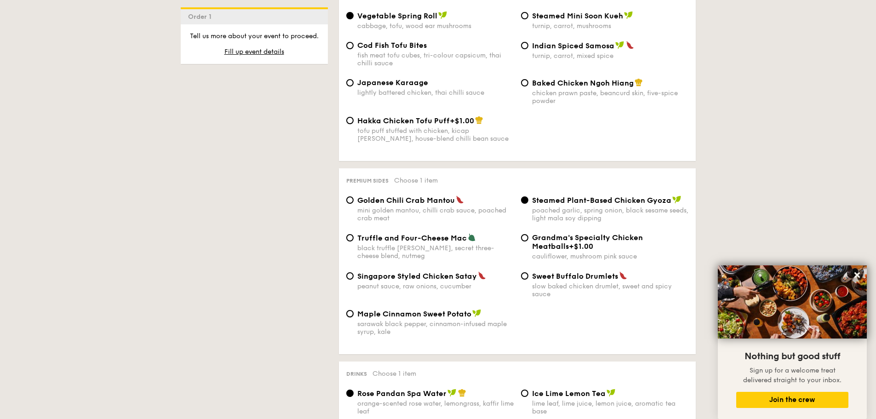
radio input "true"
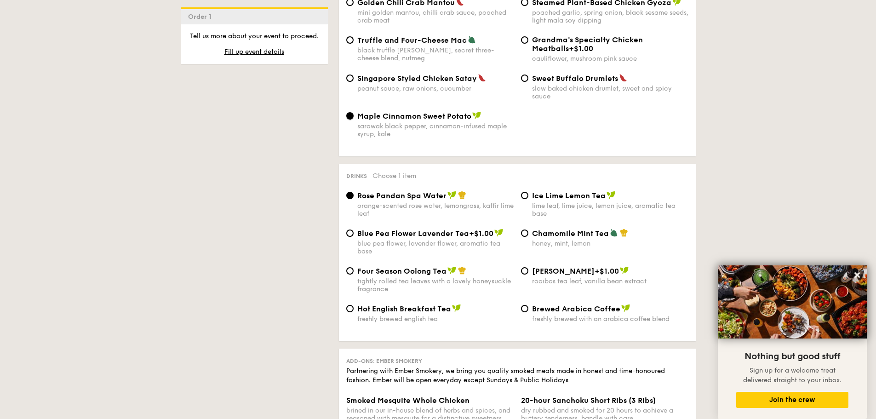
scroll to position [1885, 0]
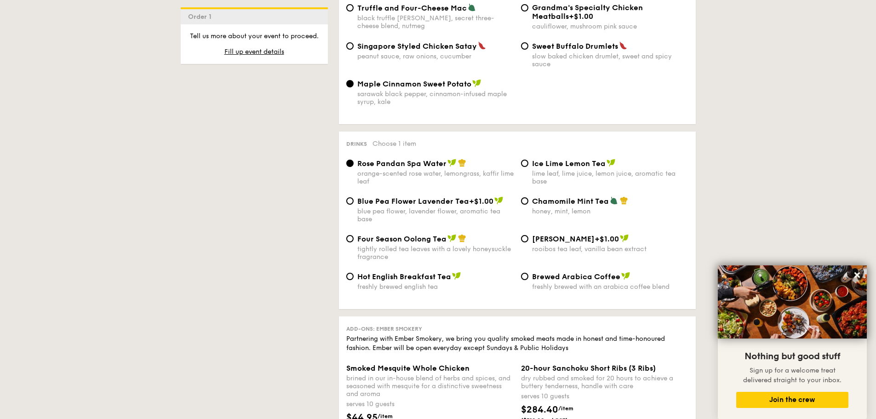
click at [563, 283] on div "freshly brewed with an arabica coffee blend" at bounding box center [610, 287] width 156 height 8
click at [528, 273] on input "Brewed Arabica Coffee freshly brewed with an arabica coffee blend" at bounding box center [524, 276] width 7 height 7
radio input "true"
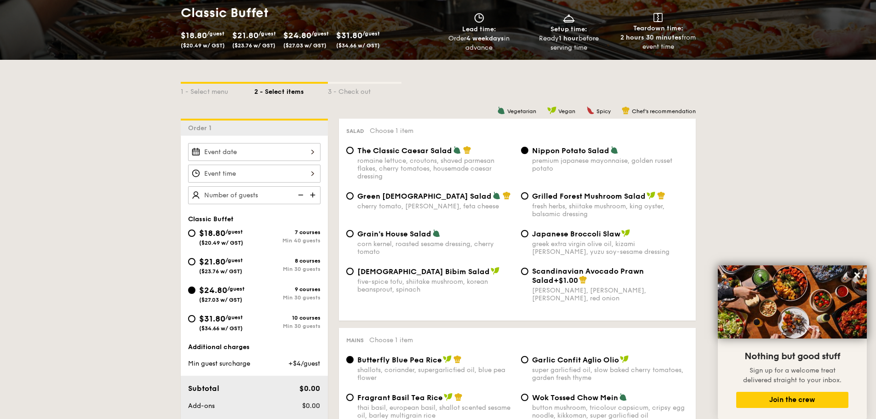
scroll to position [230, 0]
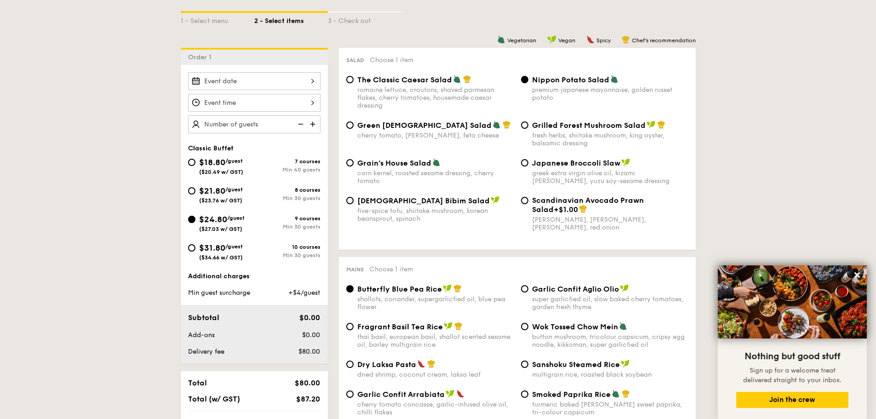
click at [280, 80] on div at bounding box center [254, 81] width 132 height 18
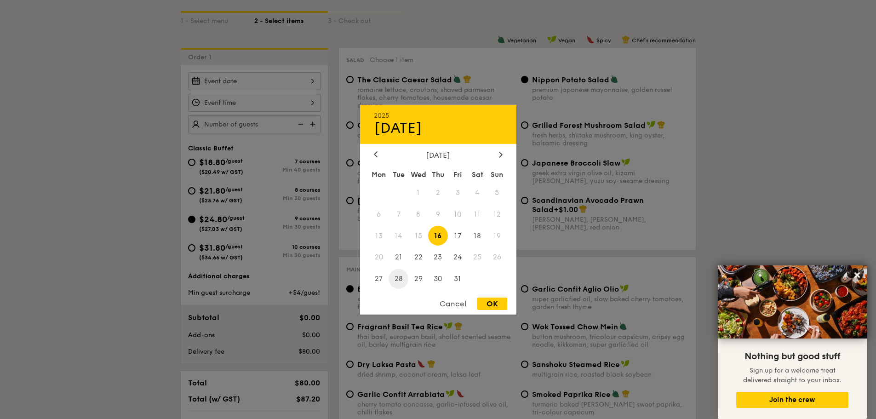
click at [398, 278] on span "28" at bounding box center [399, 279] width 20 height 20
click at [492, 304] on div "OK" at bounding box center [492, 303] width 30 height 12
type input "Oct 28, 2025"
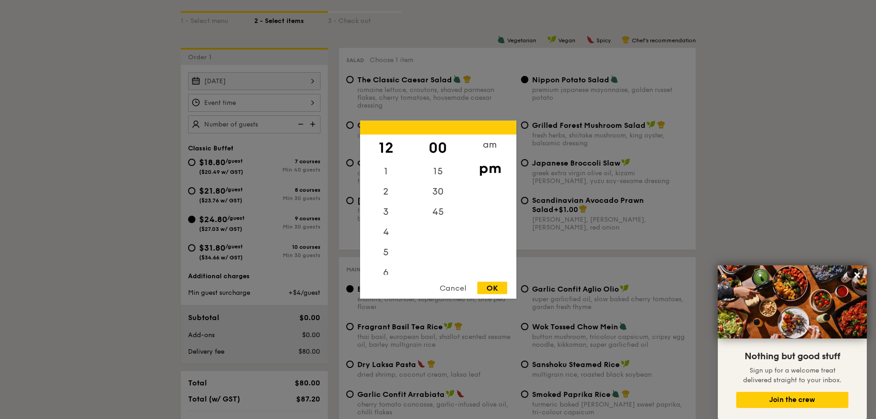
click at [271, 99] on div "12 1 2 3 4 5 6 7 8 9 10 11 00 15 30 45 am pm Cancel OK" at bounding box center [254, 103] width 132 height 18
click at [489, 287] on div "OK" at bounding box center [492, 287] width 30 height 12
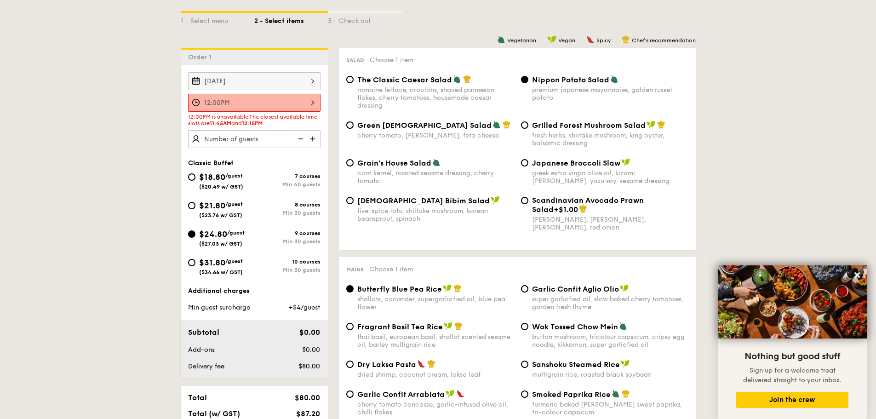
click at [309, 102] on div "12:00PM" at bounding box center [254, 103] width 132 height 18
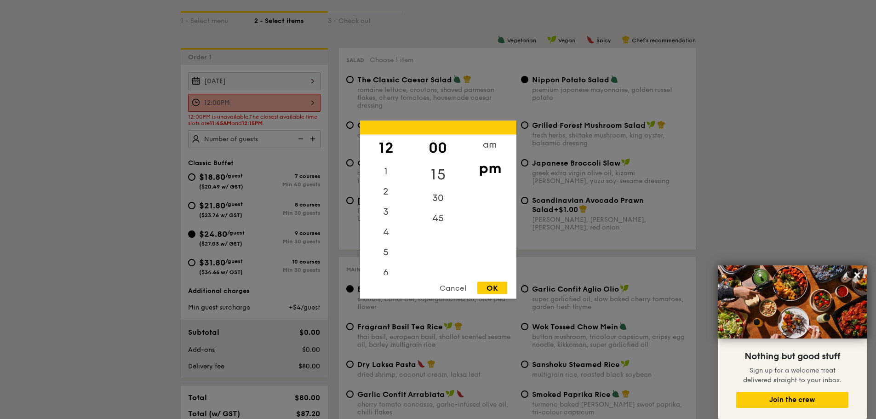
click at [435, 172] on div "15" at bounding box center [438, 174] width 52 height 27
click at [495, 286] on div "OK" at bounding box center [492, 287] width 30 height 12
type input "12:15PM"
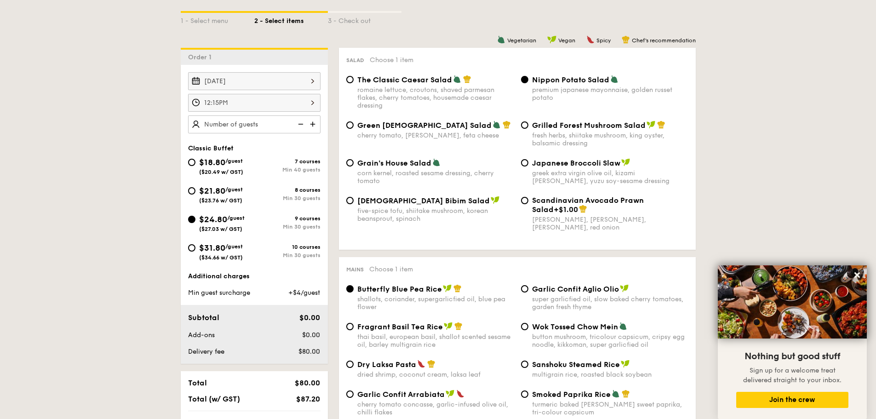
click at [313, 126] on img at bounding box center [314, 123] width 14 height 17
click at [315, 122] on img at bounding box center [314, 123] width 14 height 17
type input "30 guests"
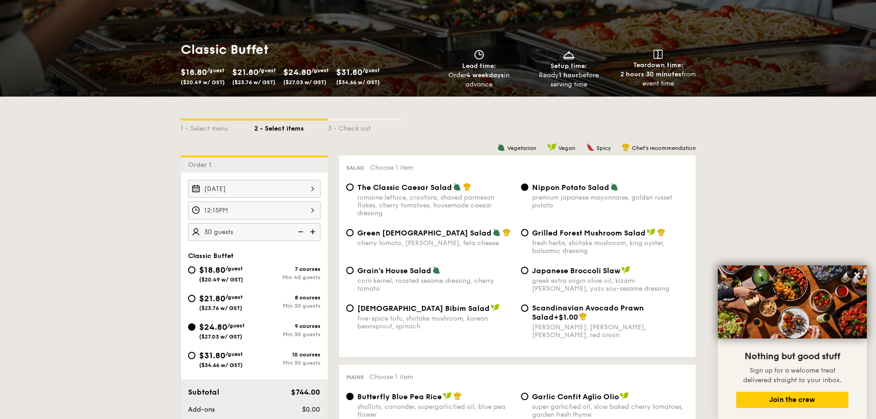
scroll to position [52, 0]
